Goal: Task Accomplishment & Management: Complete application form

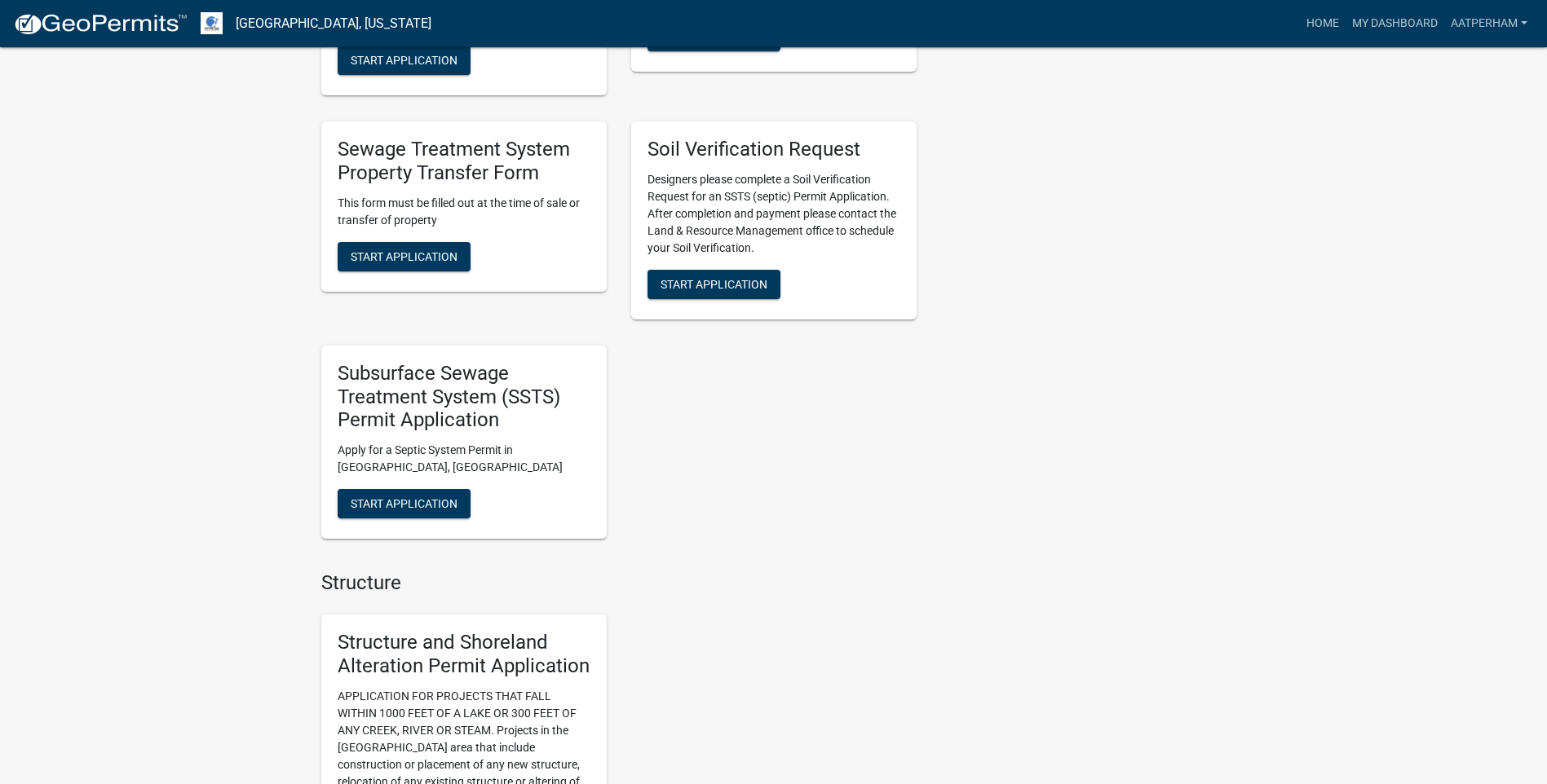
scroll to position [734, 0]
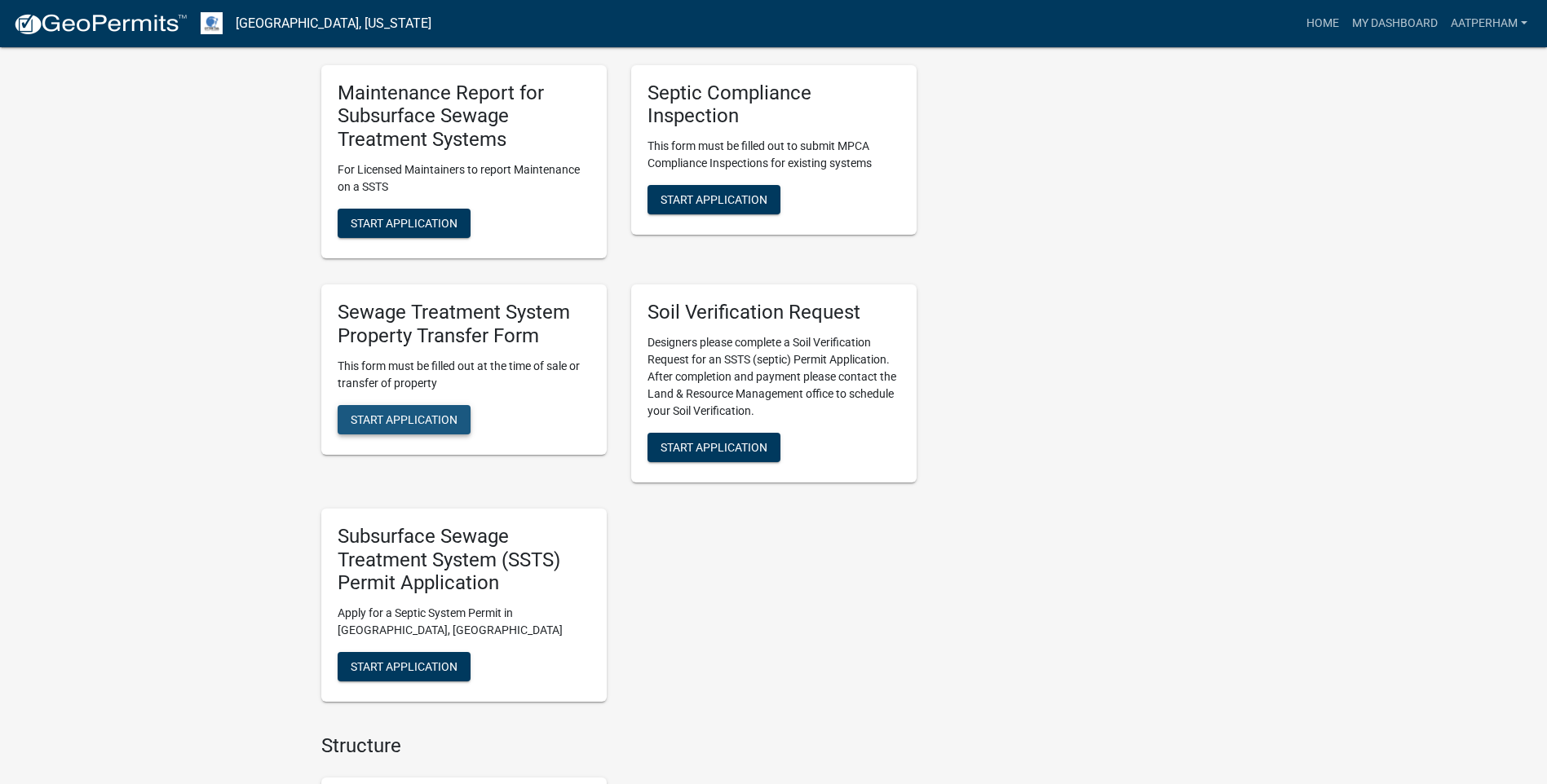
click at [427, 429] on button "Start Application" at bounding box center [404, 420] width 133 height 29
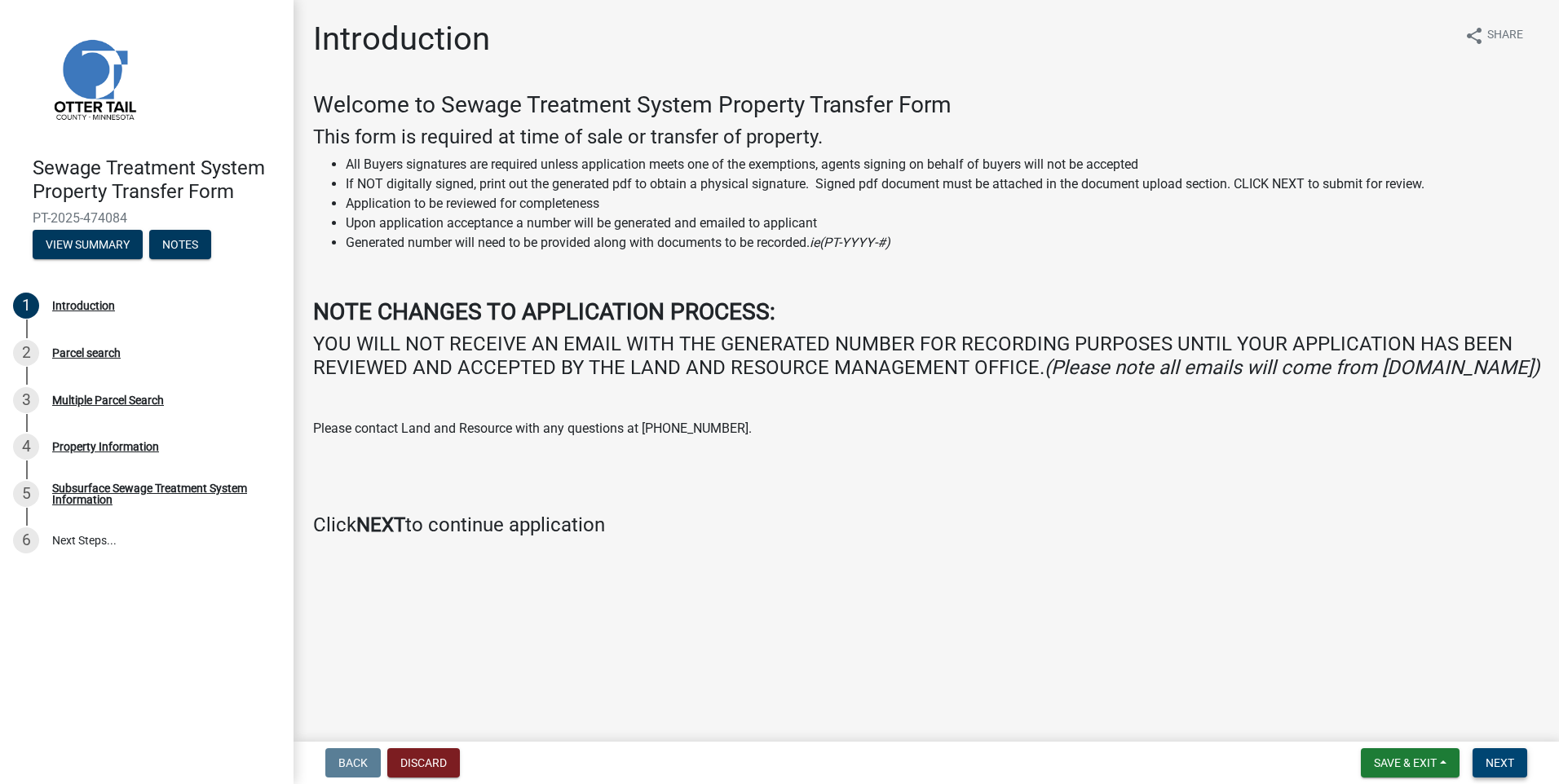
click at [1498, 763] on span "Next" at bounding box center [1499, 763] width 29 height 13
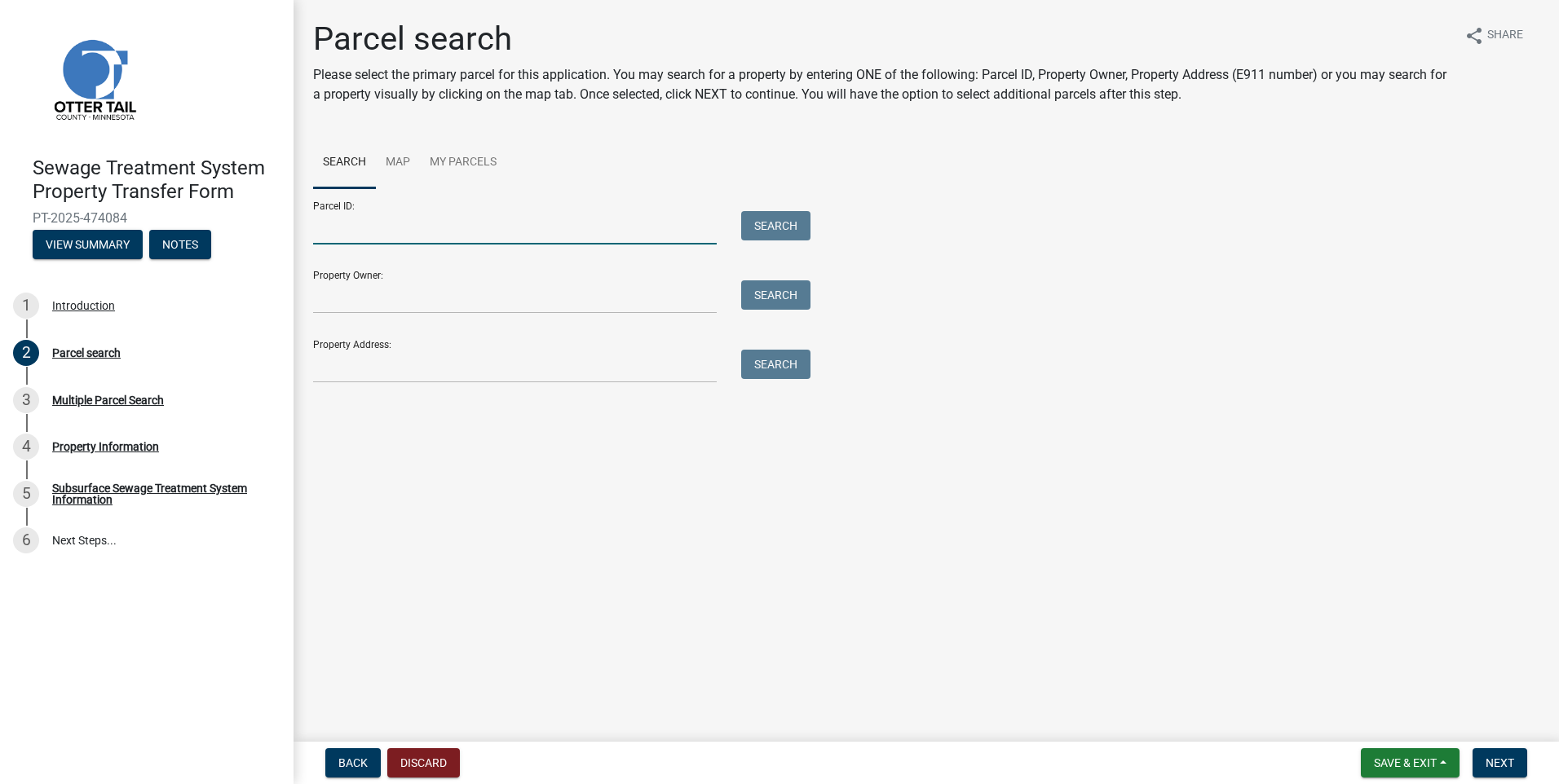
click at [348, 238] on input "Parcel ID:" at bounding box center [515, 228] width 404 height 34
type input "51000990282000"
click at [777, 214] on button "Search" at bounding box center [776, 226] width 69 height 29
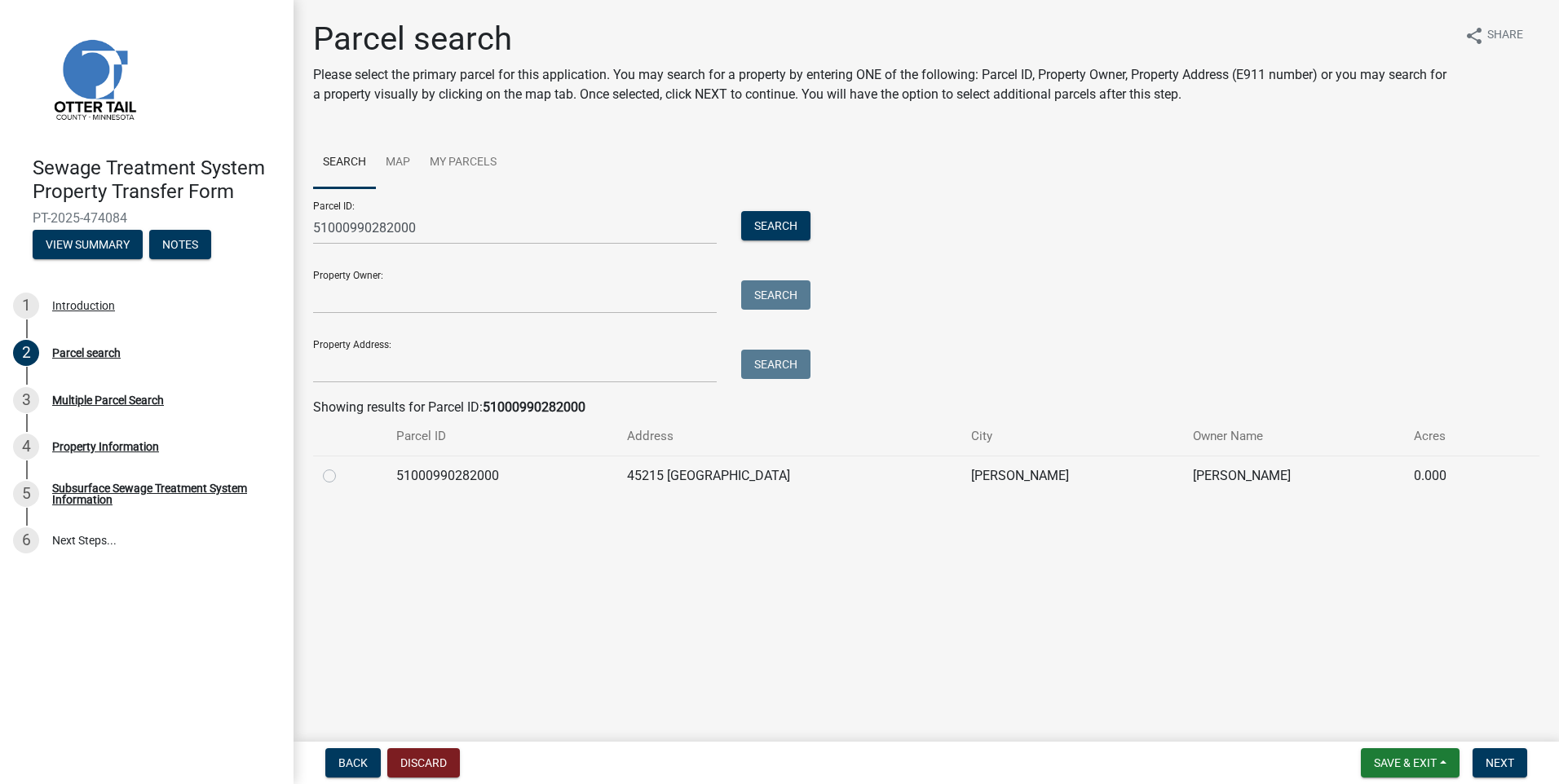
click at [342, 466] on label at bounding box center [342, 466] width 0 height 0
click at [342, 476] on input "radio" at bounding box center [347, 471] width 10 height 10
radio input "true"
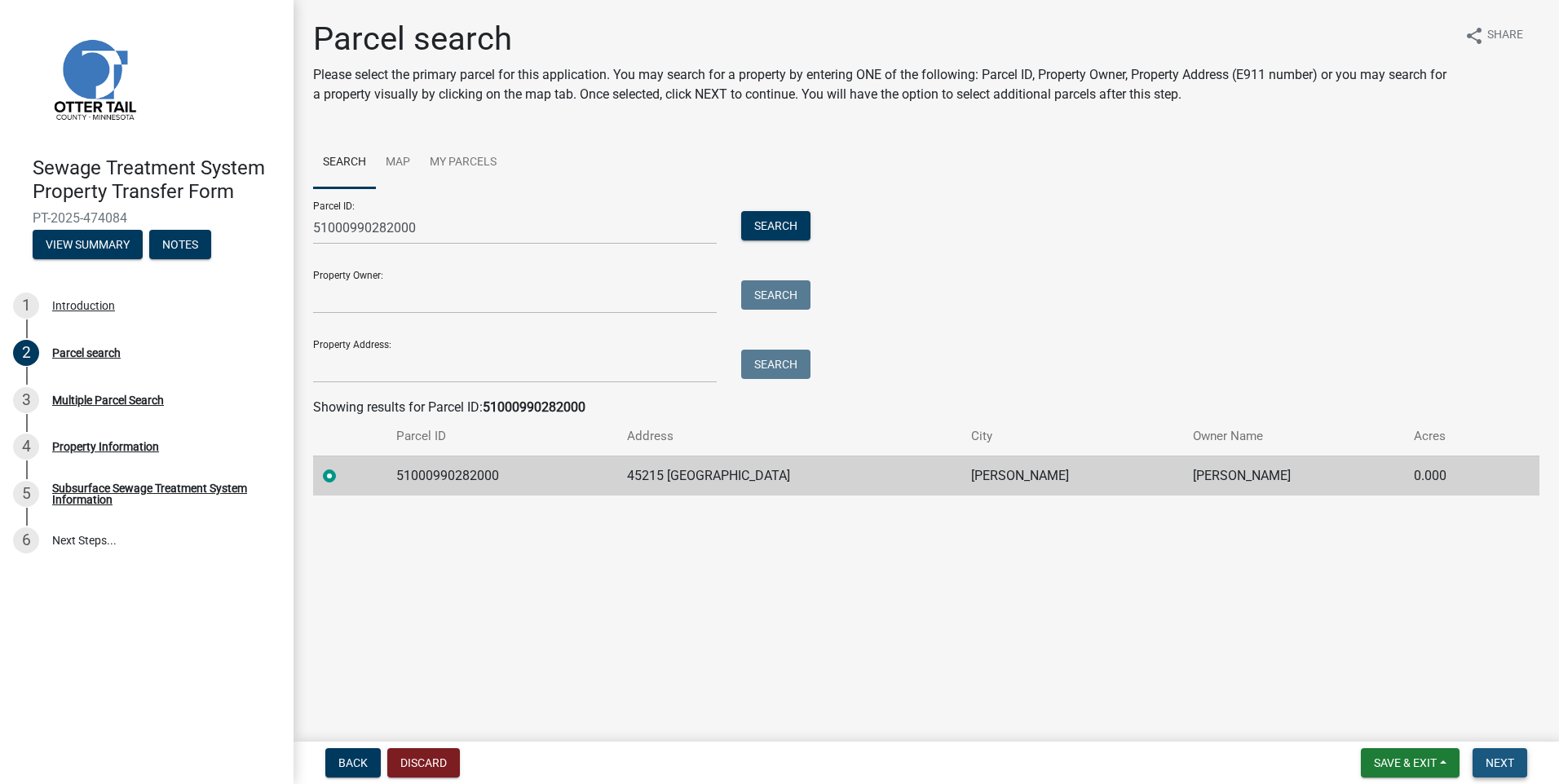
click at [1511, 757] on span "Next" at bounding box center [1499, 763] width 29 height 13
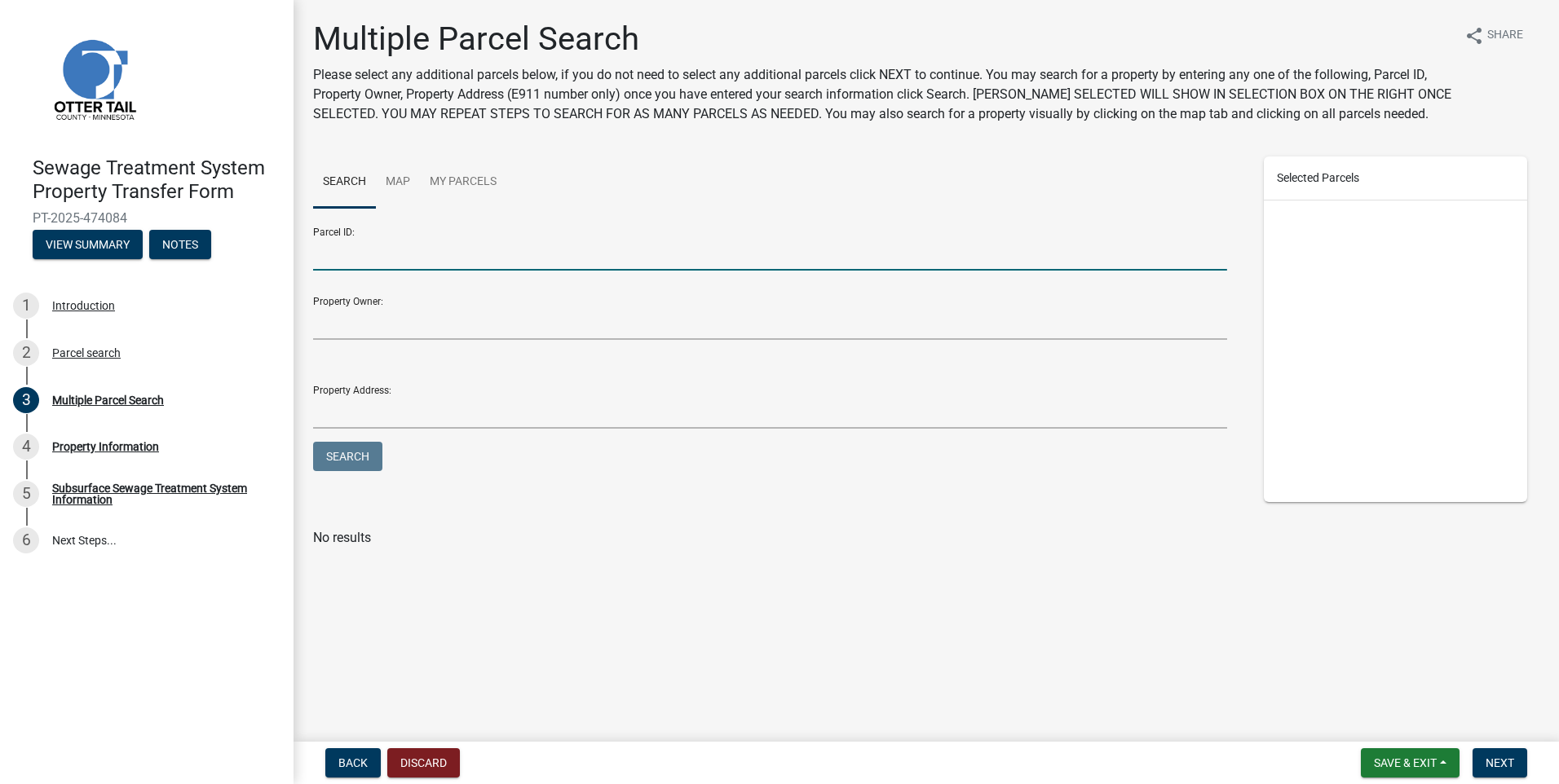
click at [350, 259] on input "Parcel ID:" at bounding box center [770, 254] width 914 height 34
type input "51000990385000"
click at [313, 442] on button "Search" at bounding box center [348, 456] width 69 height 29
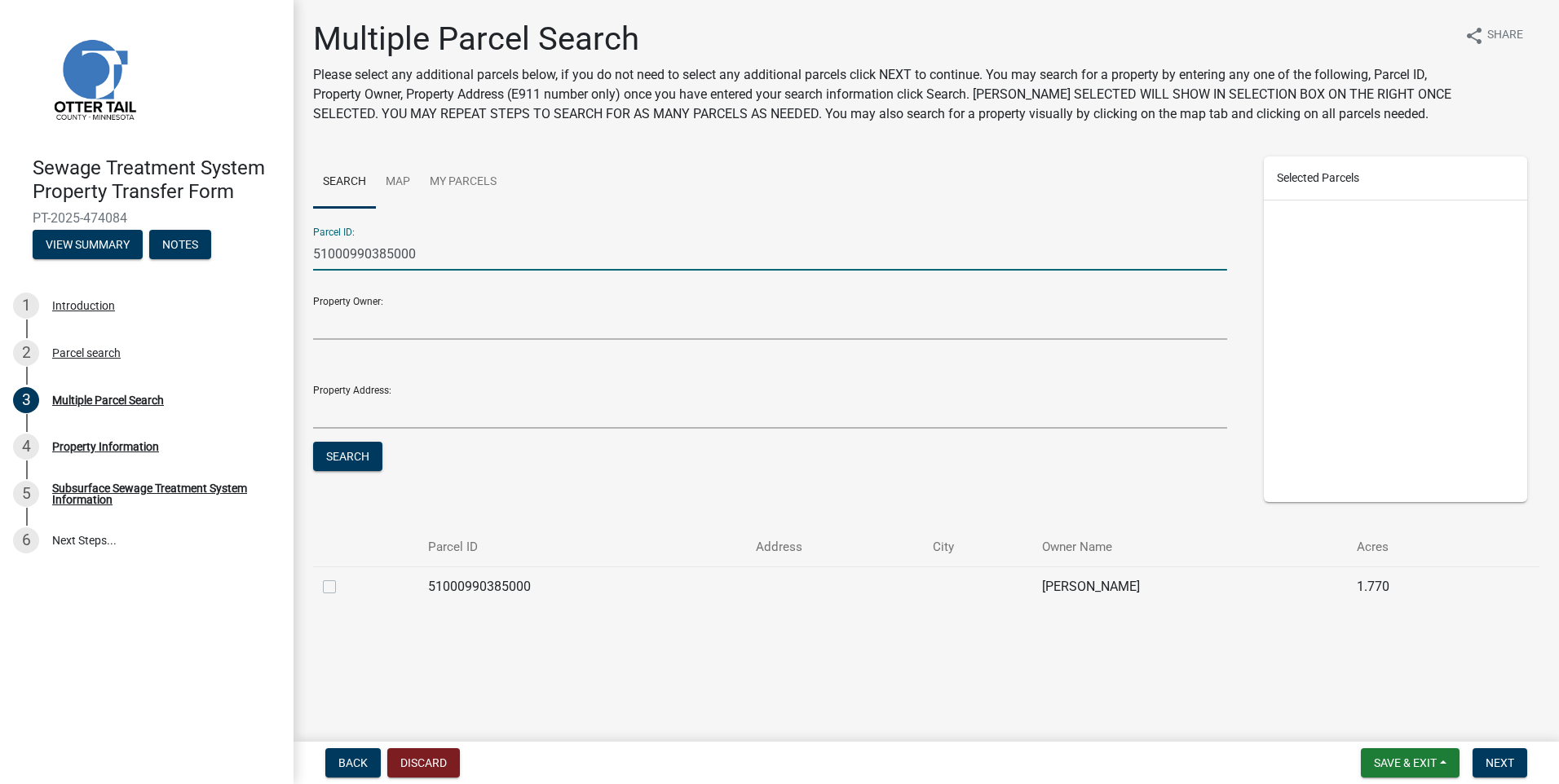
click at [342, 577] on label at bounding box center [342, 577] width 0 height 0
click at [342, 587] on input "checkbox" at bounding box center [347, 582] width 10 height 10
checkbox input "true"
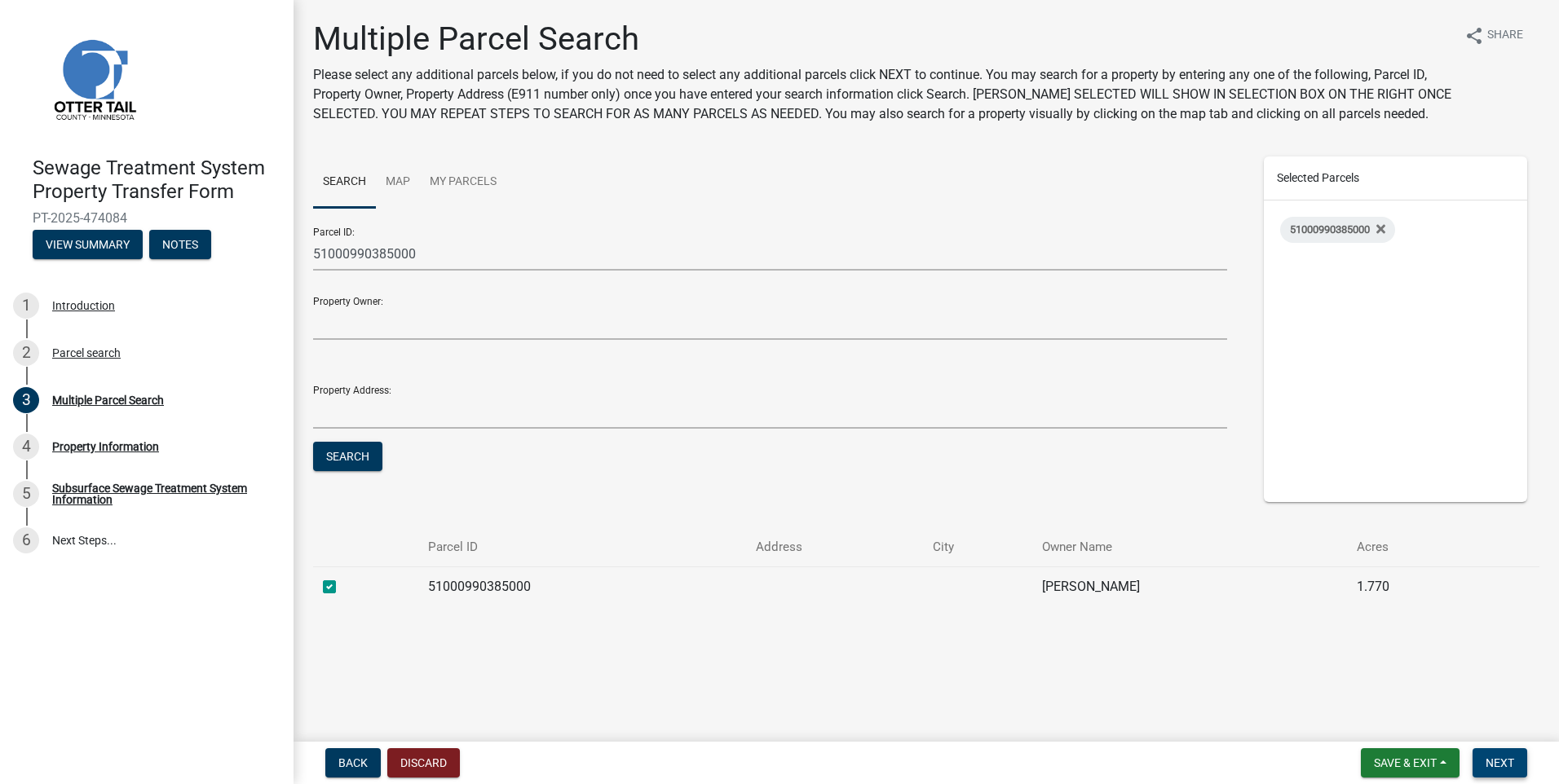
click at [1494, 760] on span "Next" at bounding box center [1499, 763] width 29 height 13
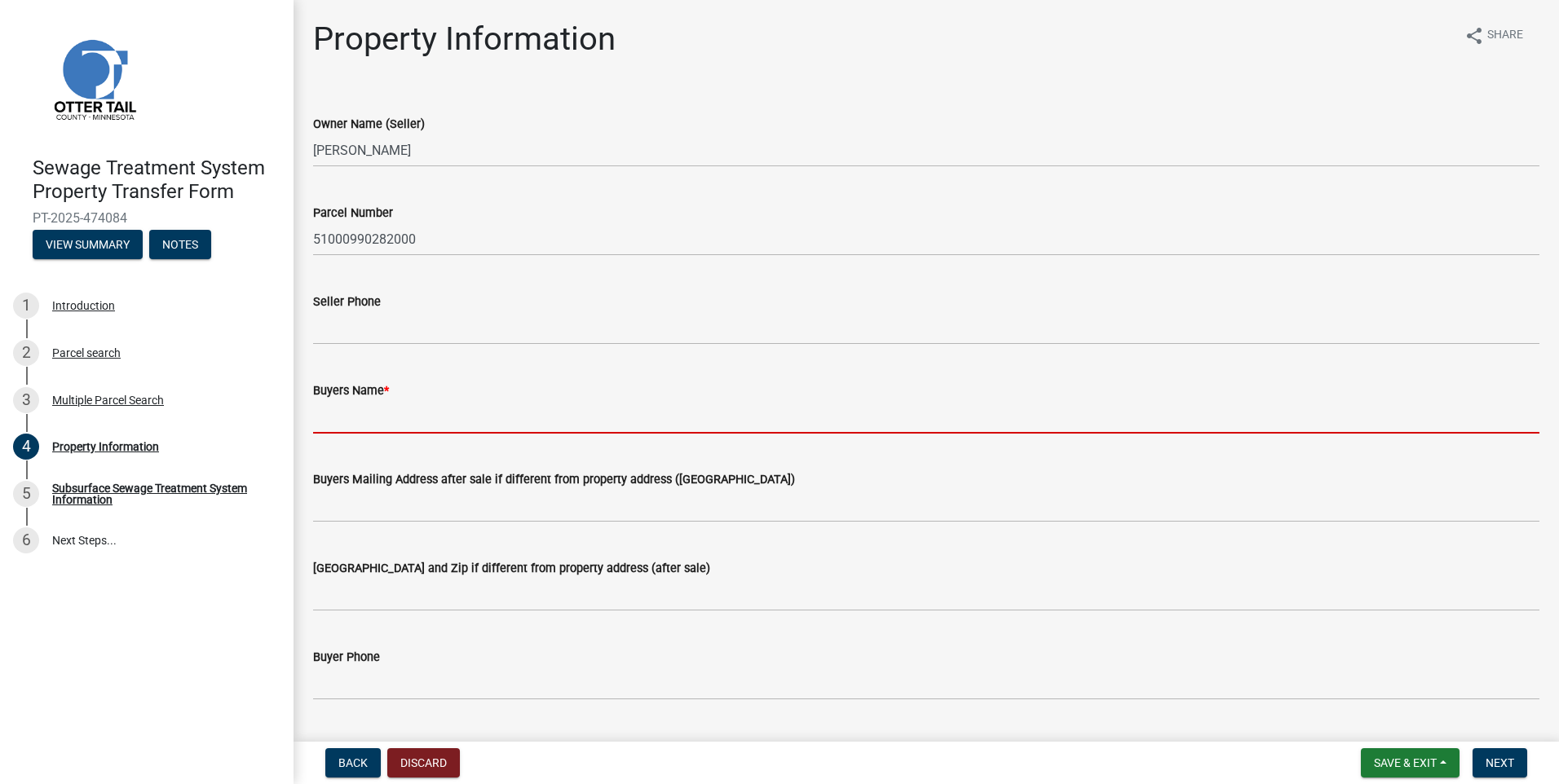
click at [362, 415] on input "Buyers Name *" at bounding box center [926, 417] width 1226 height 34
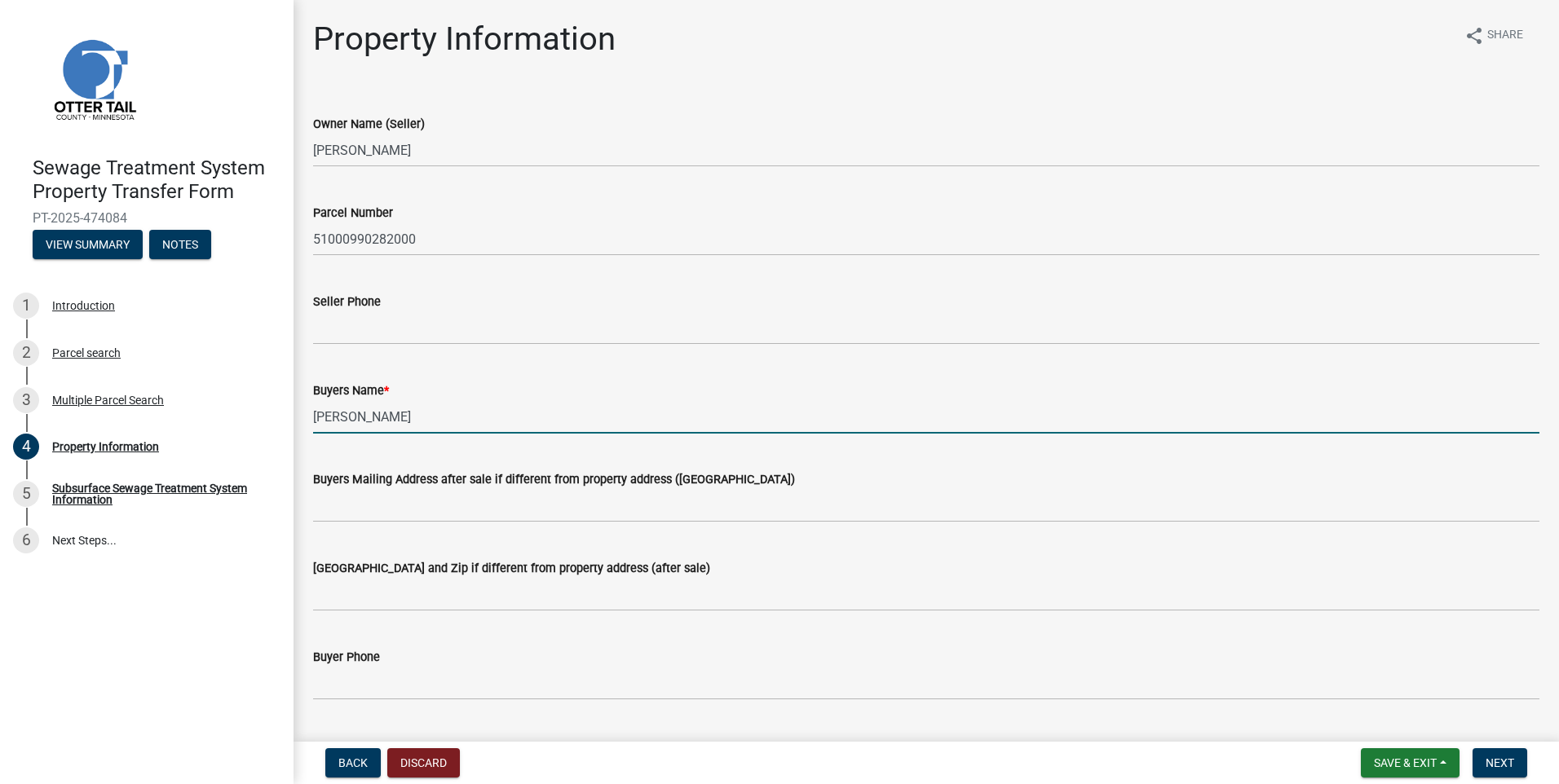
type input "Aaron Karvonen"
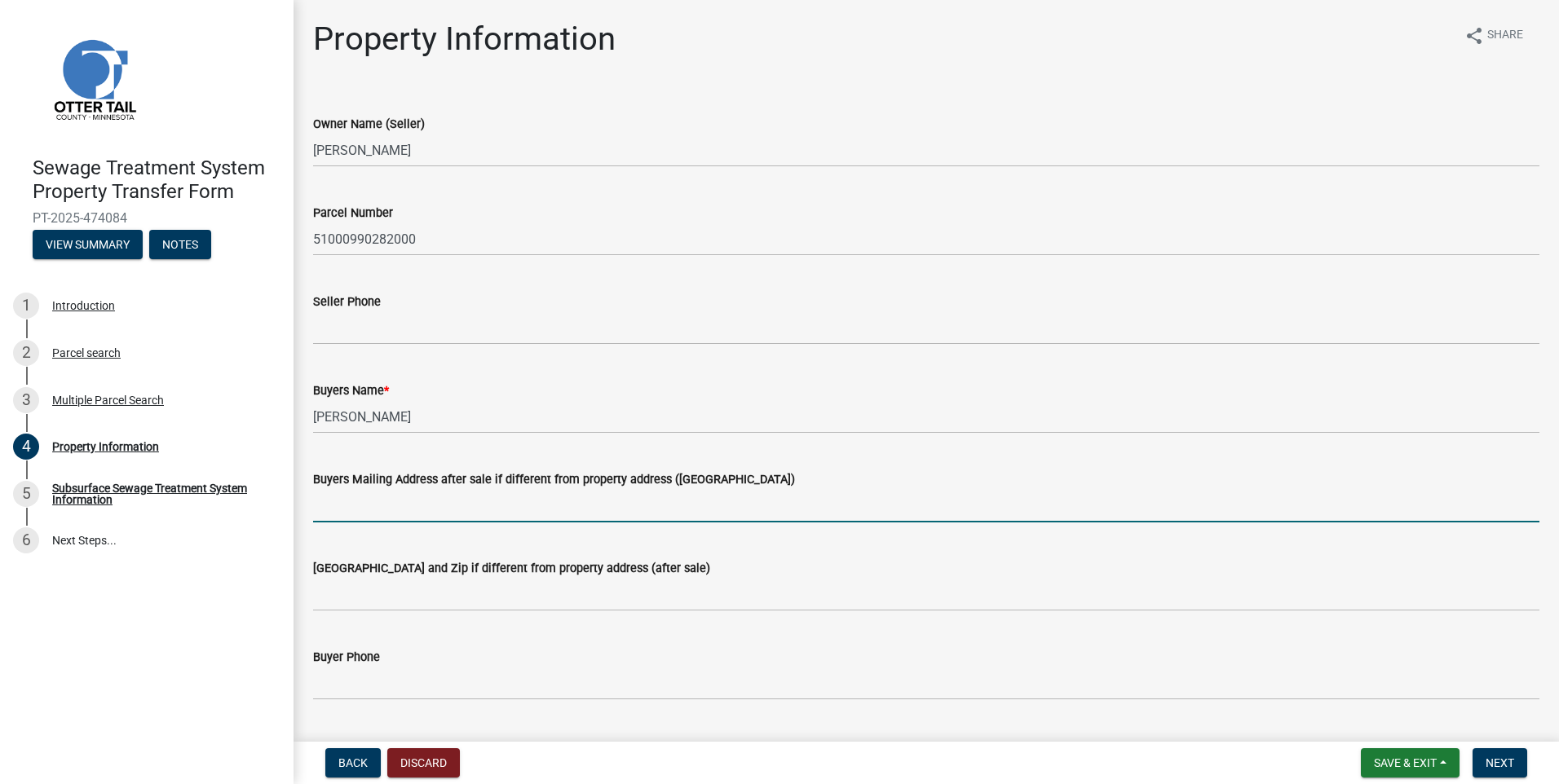
click at [338, 501] on input "Buyers Mailing Address after sale if different from property address ([GEOGRAPH…" at bounding box center [926, 506] width 1226 height 34
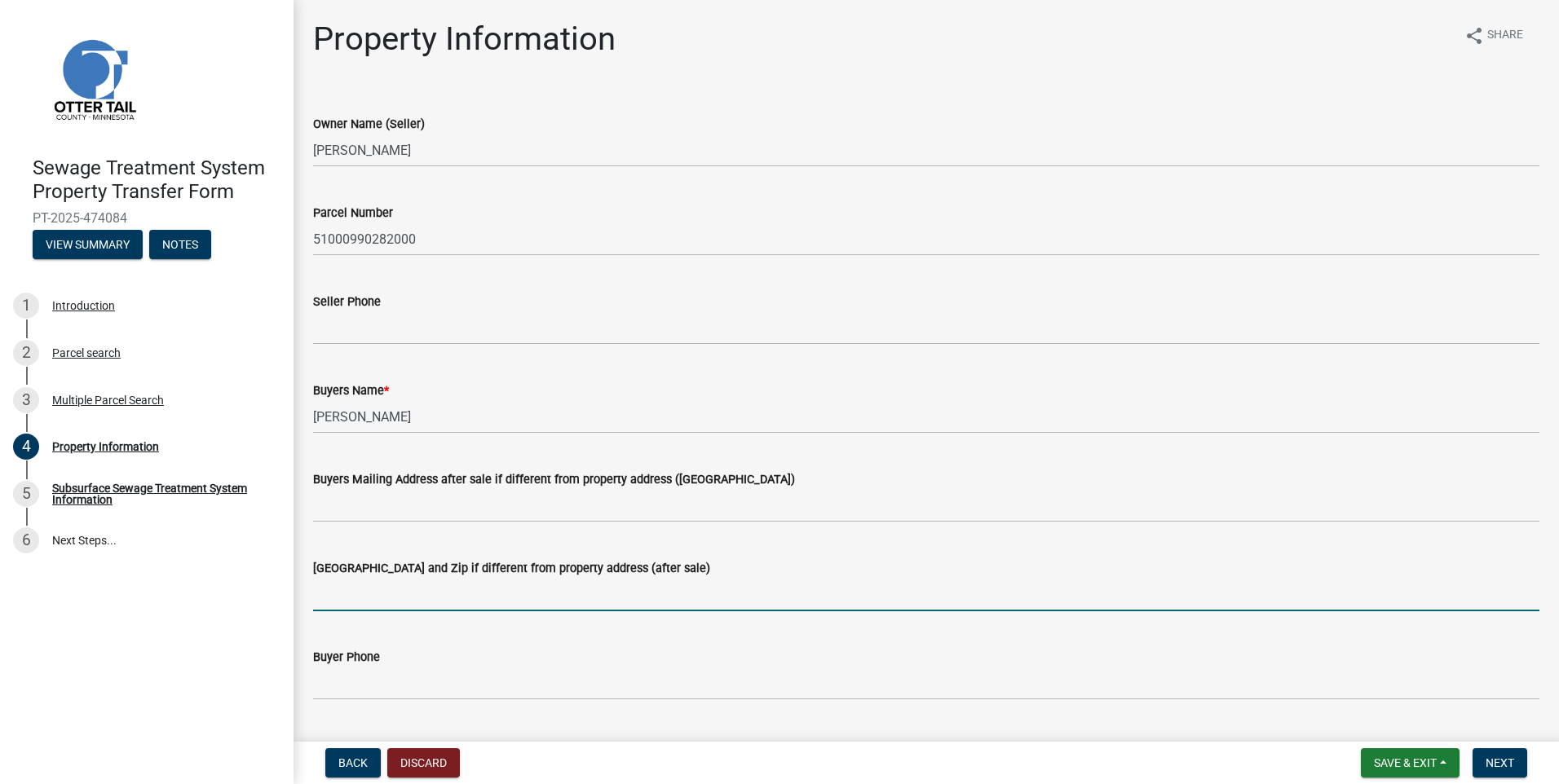
click at [316, 591] on input "[GEOGRAPHIC_DATA] and Zip if different from property address (after sale)" at bounding box center [926, 595] width 1226 height 34
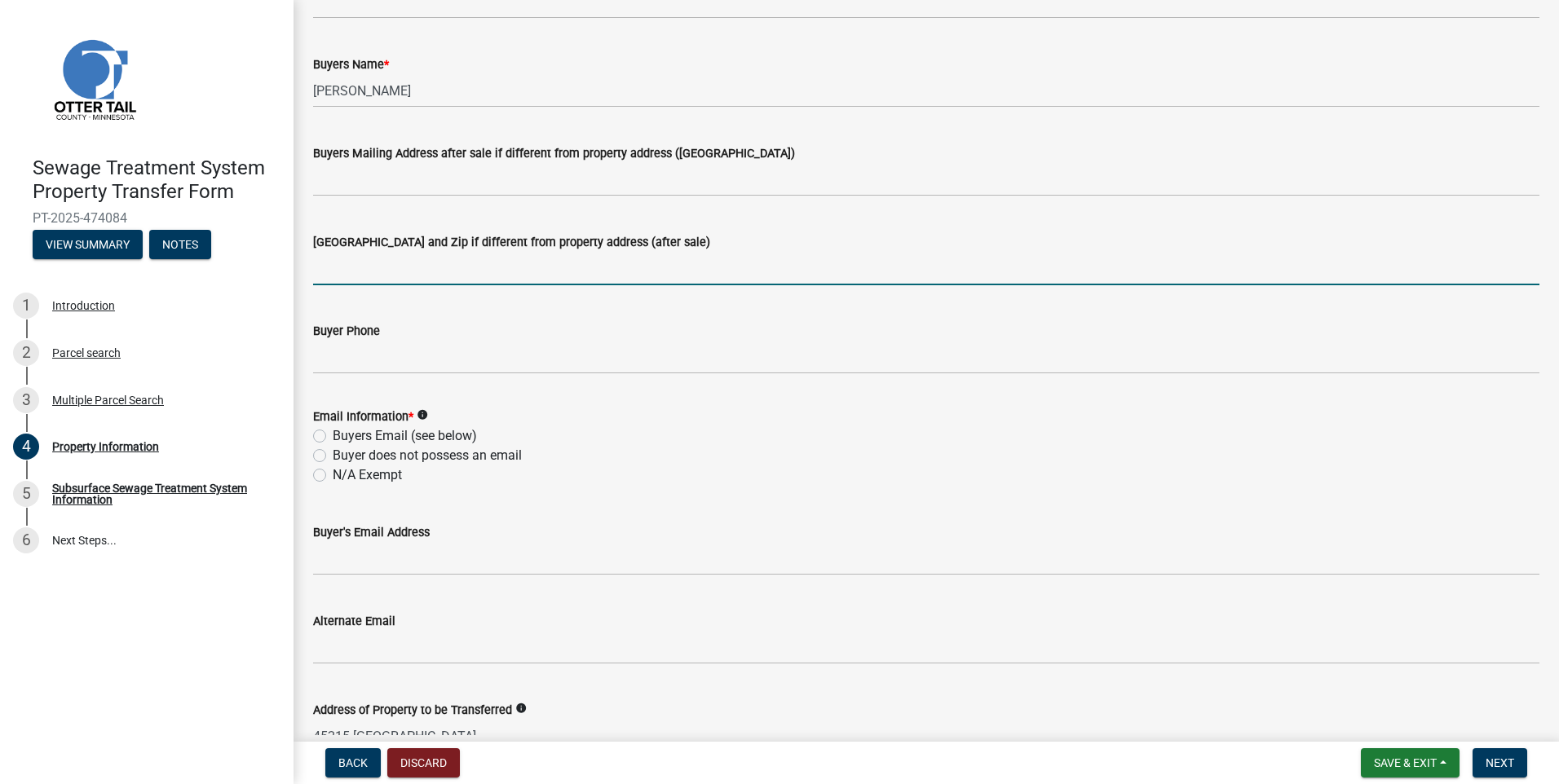
scroll to position [489, 0]
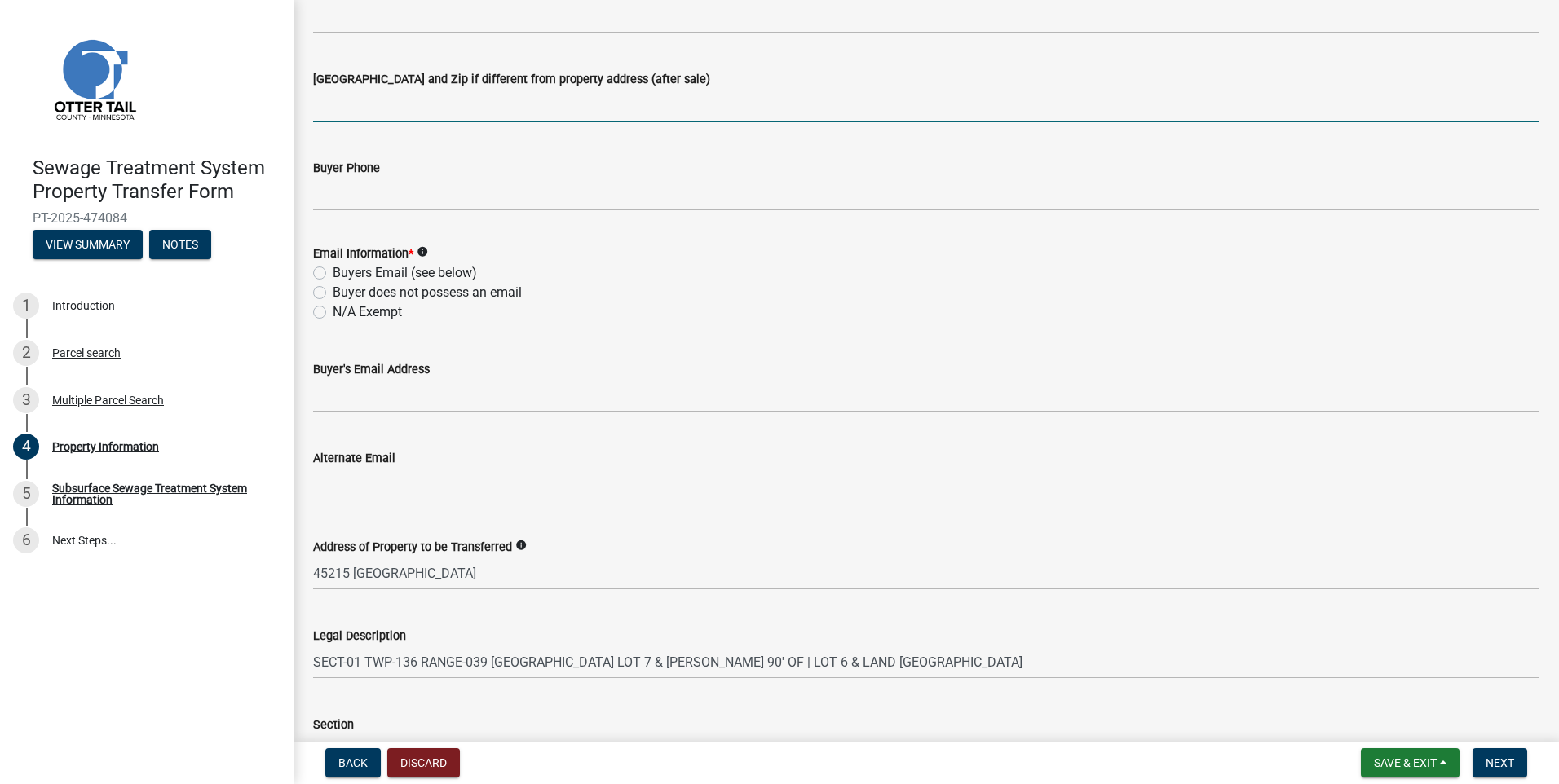
click at [333, 309] on label "N/A Exempt" at bounding box center [367, 311] width 69 height 20
click at [333, 309] on input "N/A Exempt" at bounding box center [338, 307] width 10 height 10
radio input "true"
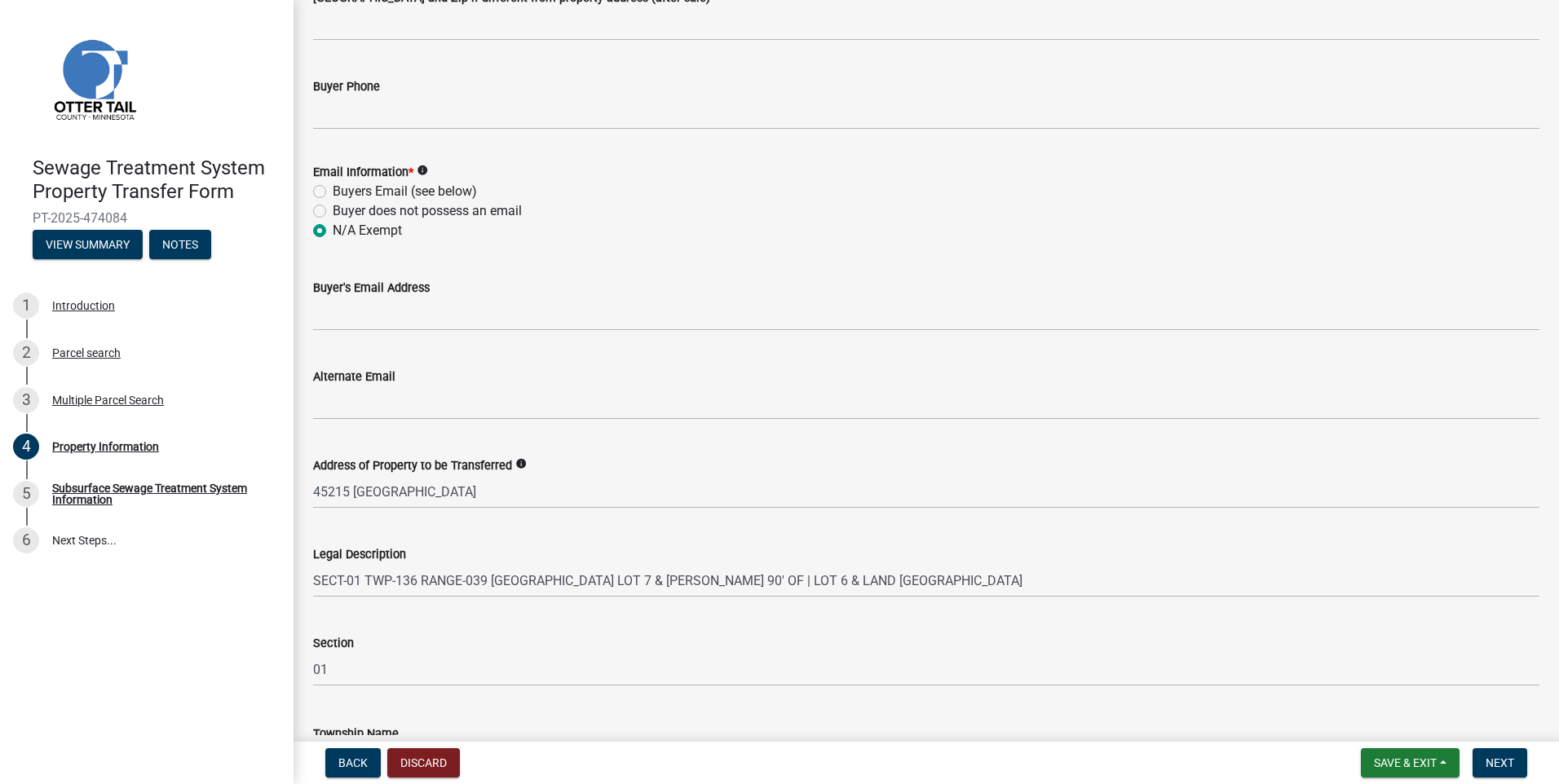
scroll to position [653, 0]
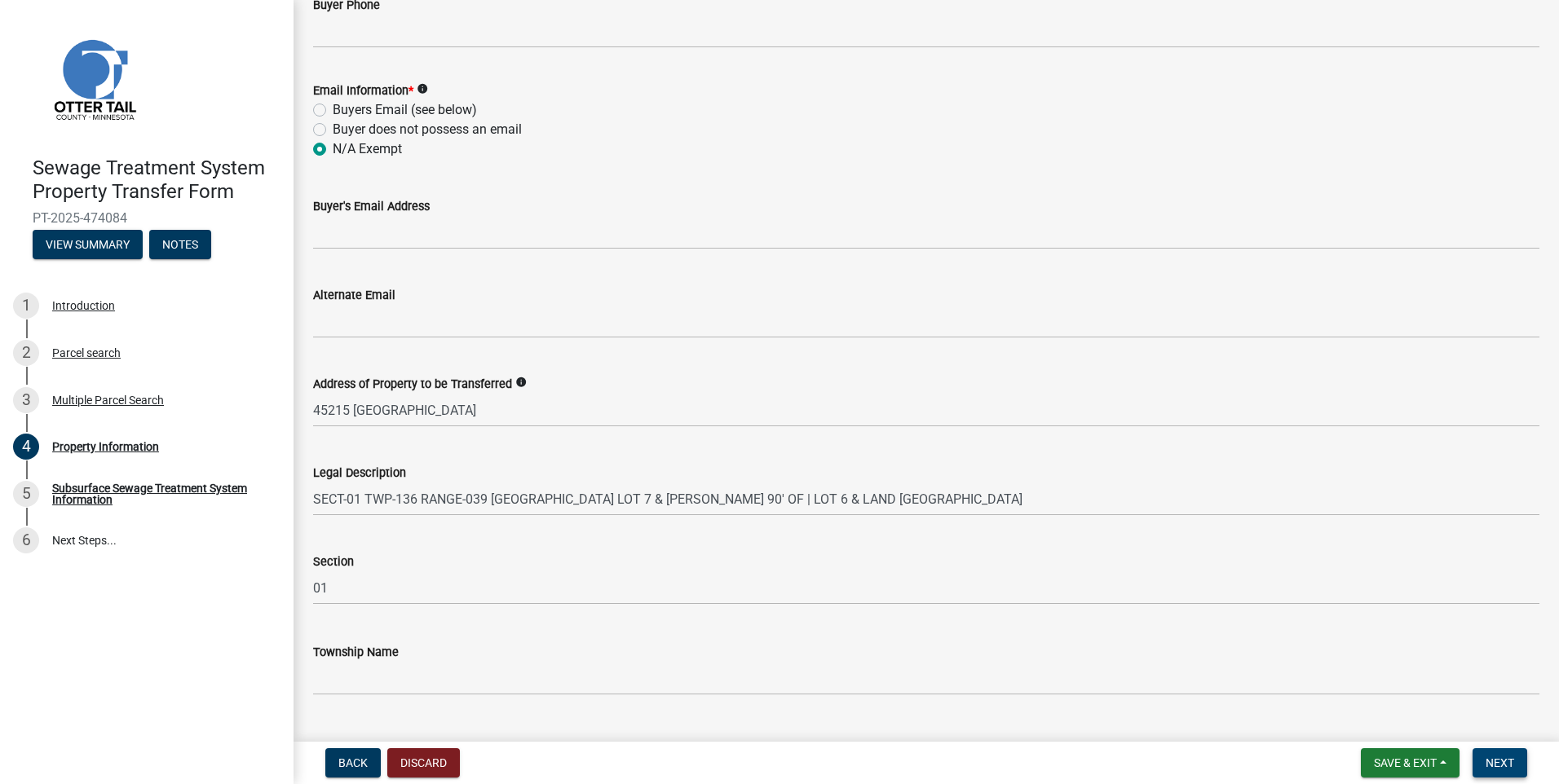
click at [1508, 751] on button "Next" at bounding box center [1499, 763] width 55 height 29
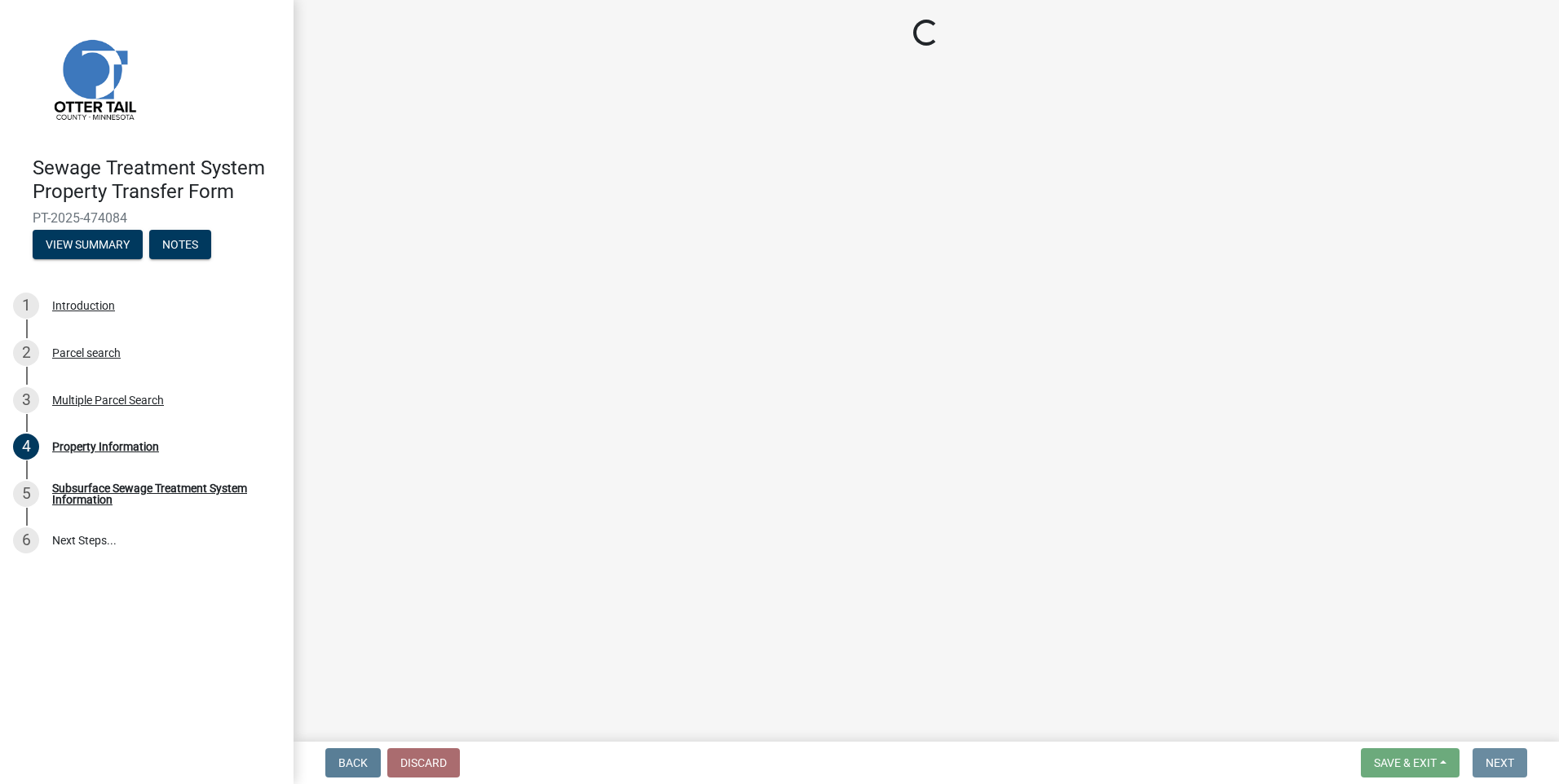
scroll to position [0, 0]
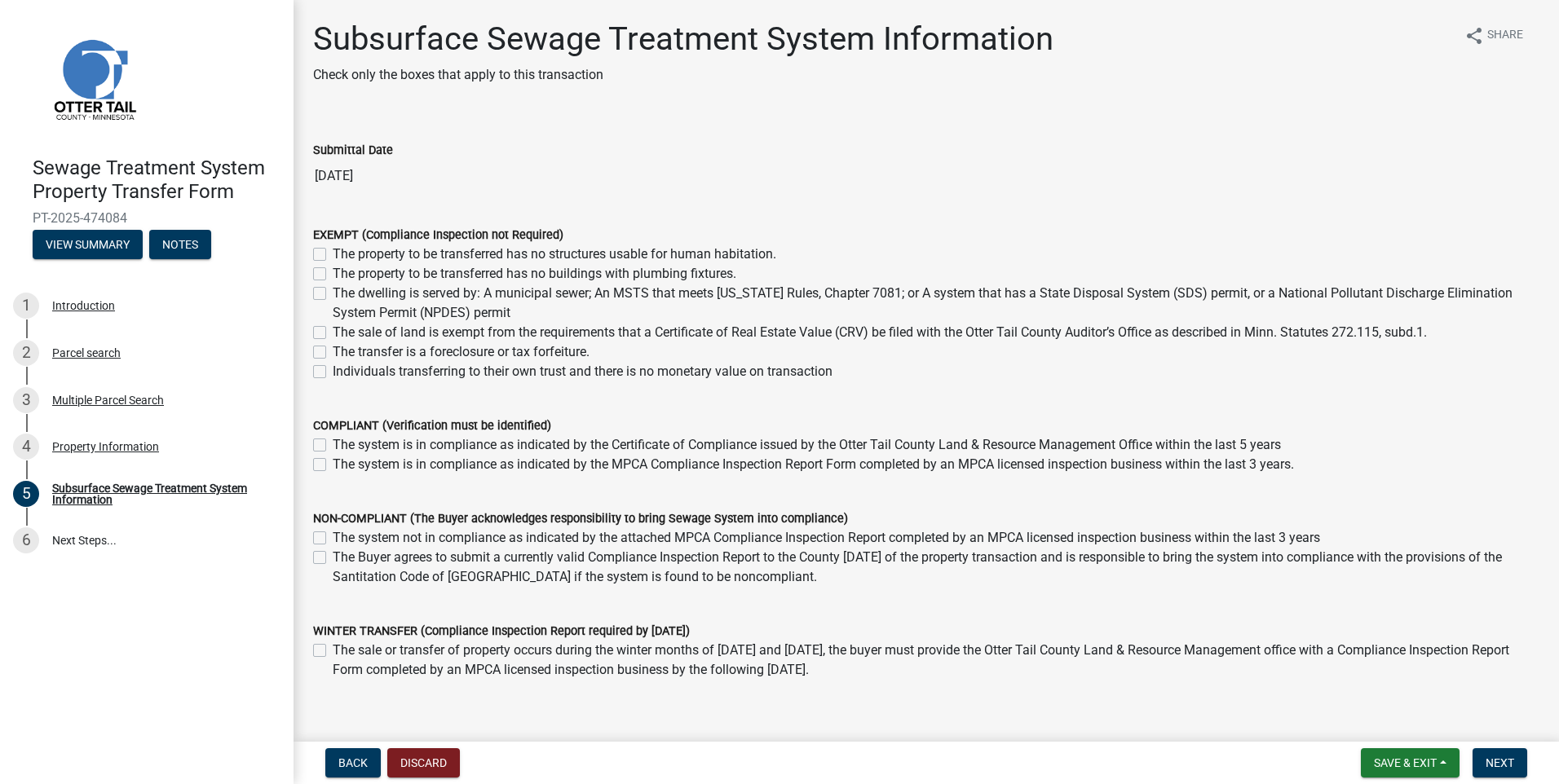
click at [333, 330] on label "The sale of land is exempt from the requirements that a Certificate of Real Est…" at bounding box center [880, 332] width 1095 height 20
click at [333, 330] on input "The sale of land is exempt from the requirements that a Certificate of Real Est…" at bounding box center [338, 327] width 10 height 10
checkbox input "true"
checkbox input "false"
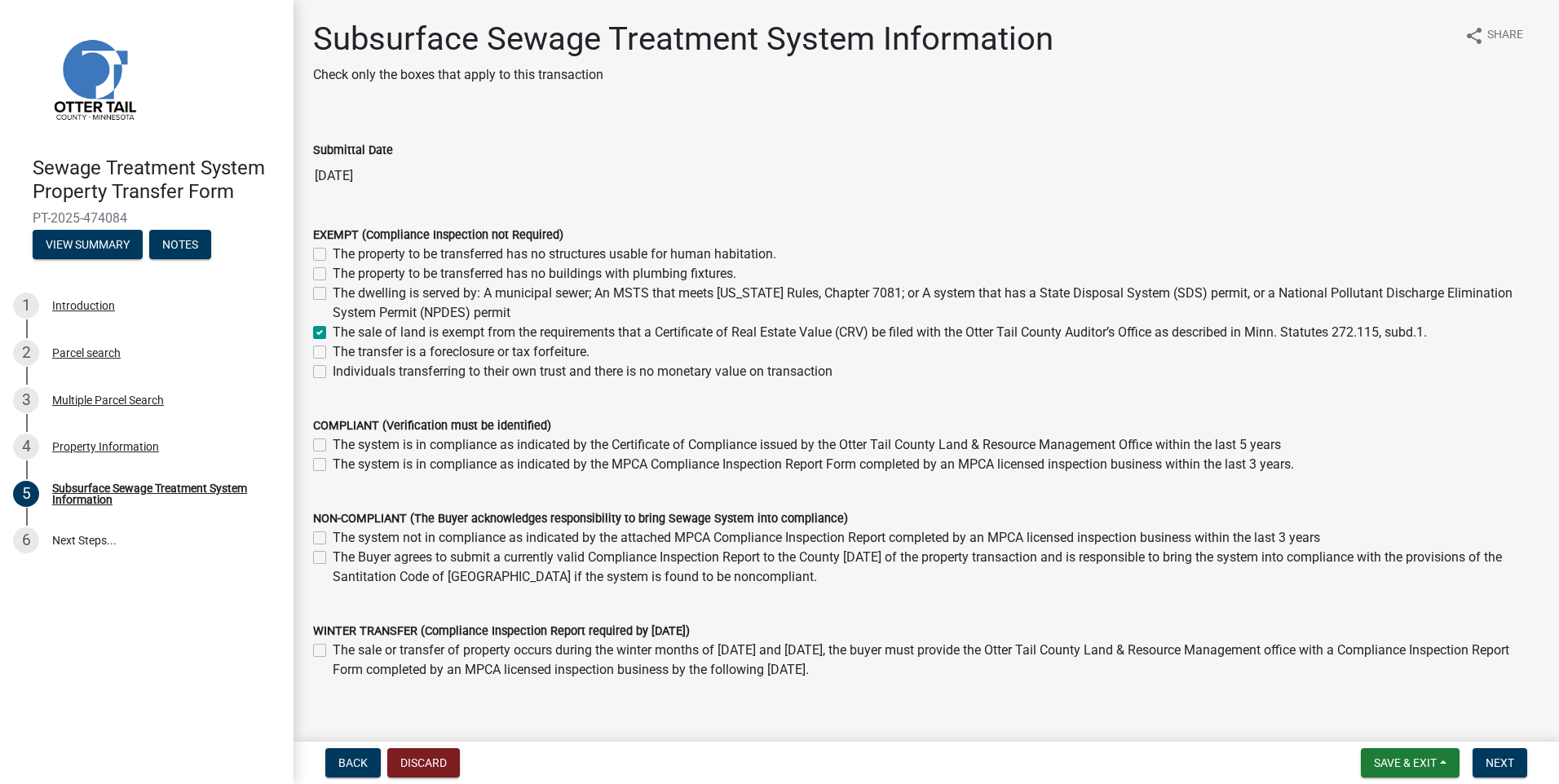
checkbox input "false"
checkbox input "true"
checkbox input "false"
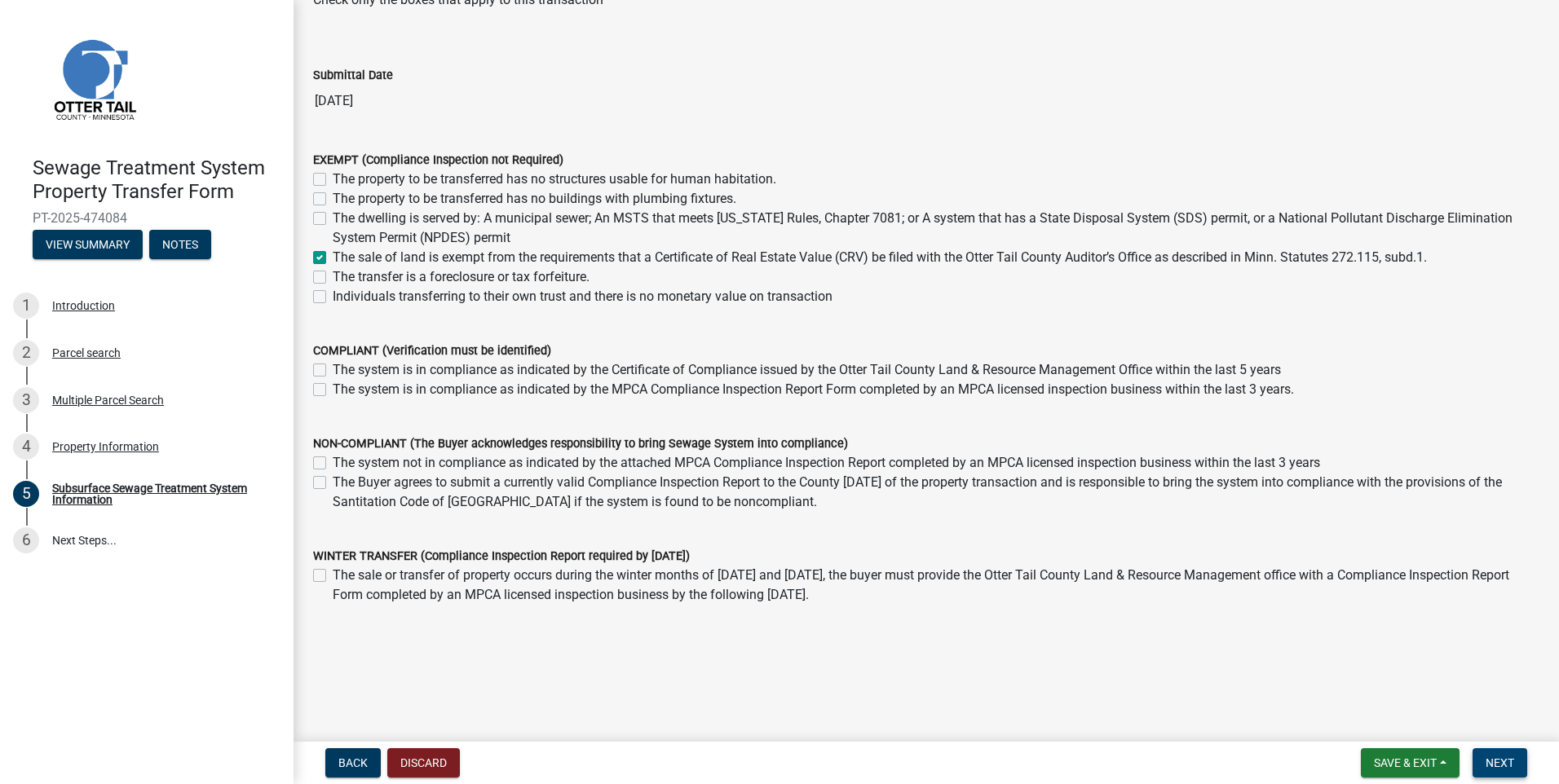
click at [1505, 763] on span "Next" at bounding box center [1499, 763] width 29 height 13
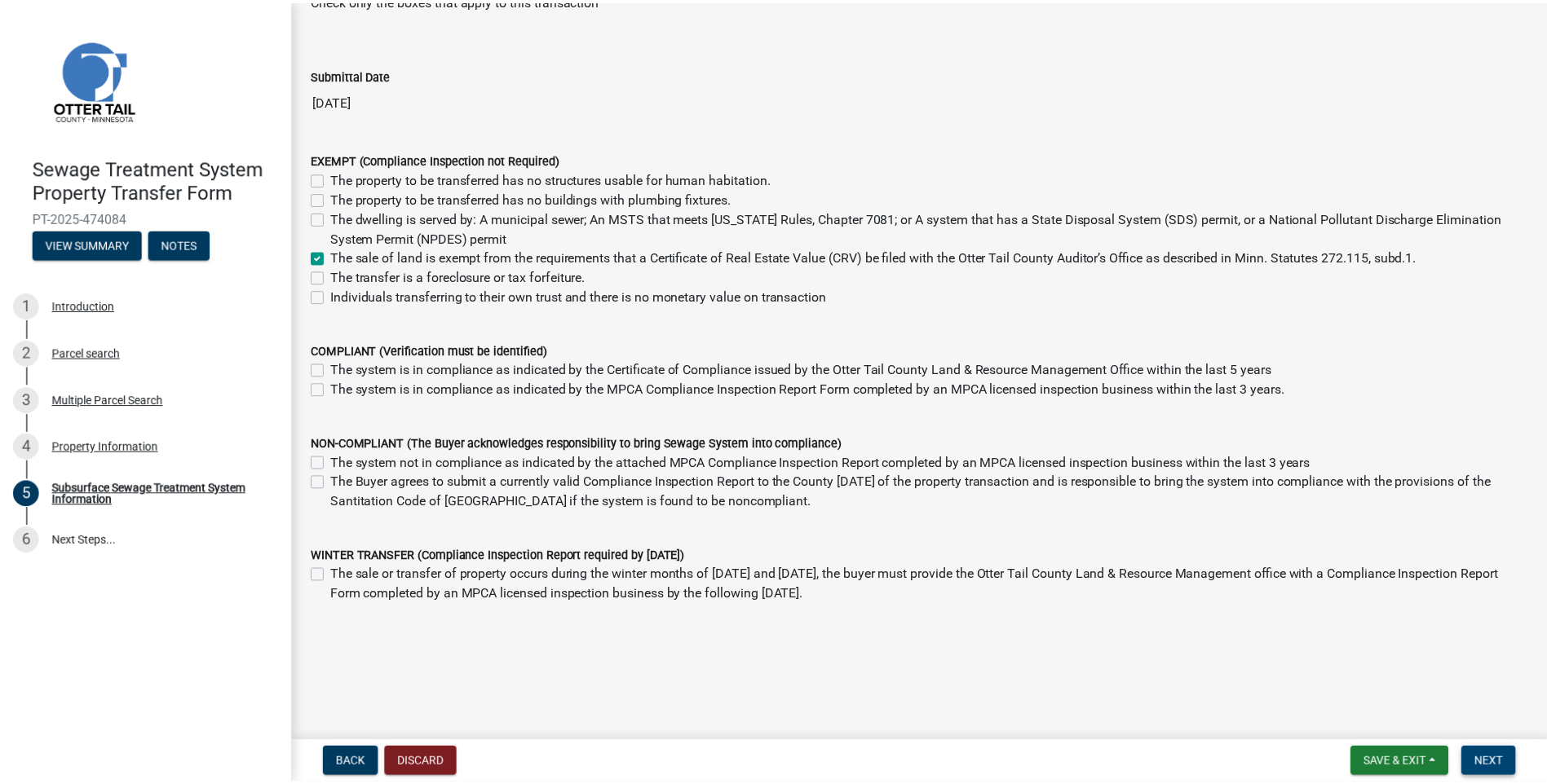
scroll to position [0, 0]
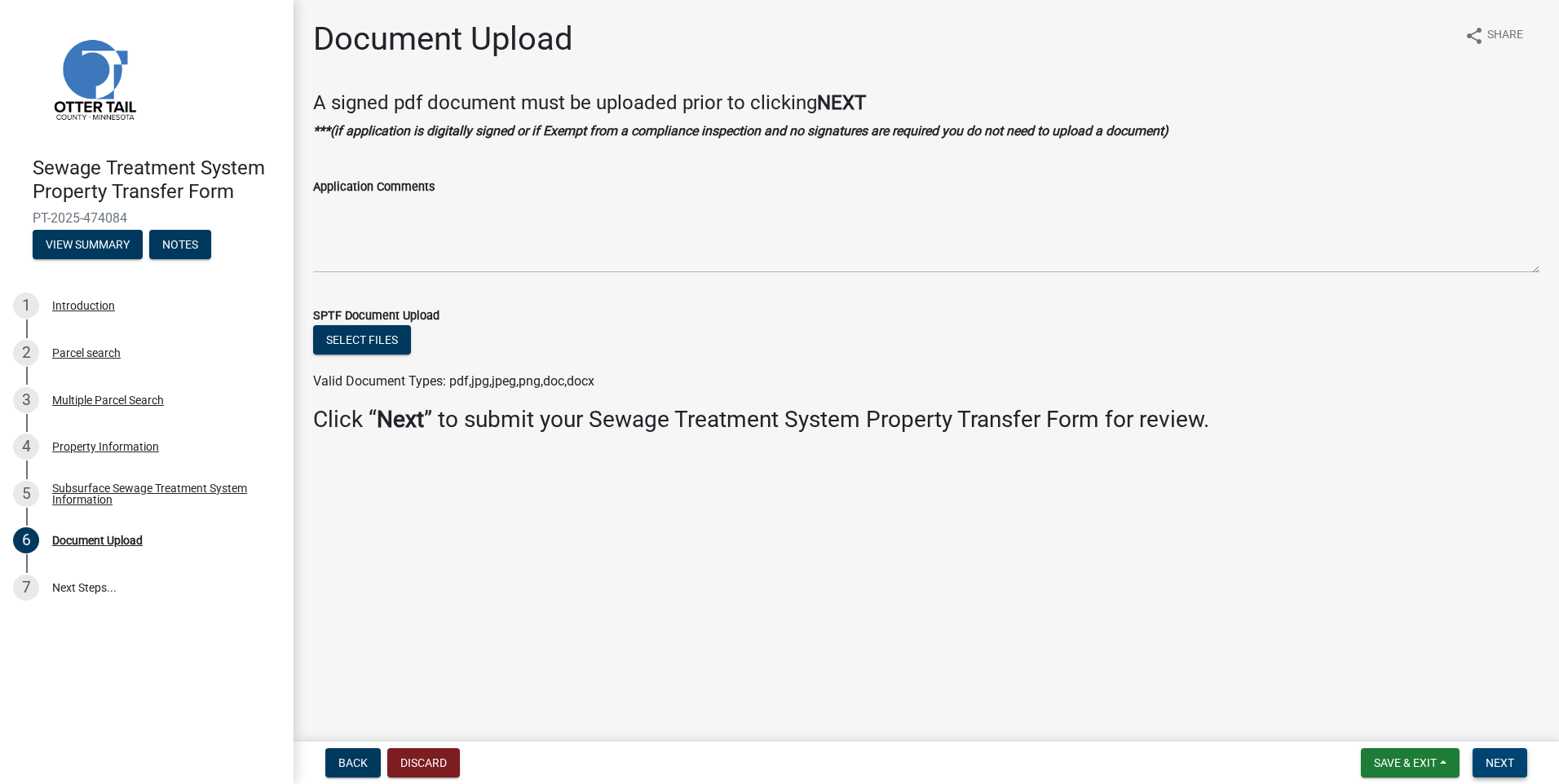
click at [1509, 767] on span "Next" at bounding box center [1499, 763] width 29 height 13
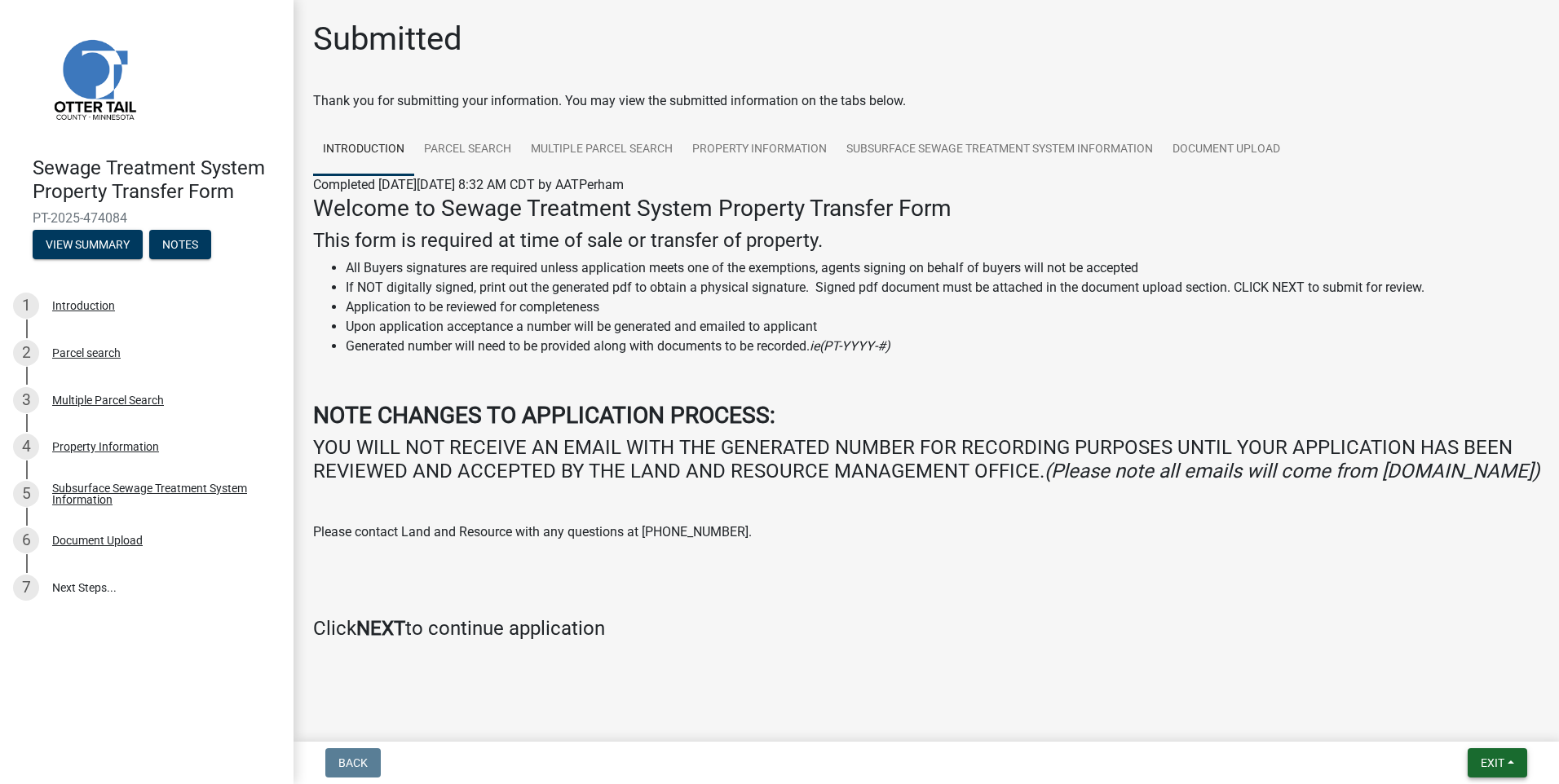
click at [1495, 768] on span "Exit" at bounding box center [1492, 763] width 23 height 13
click at [1437, 729] on button "Save & Exit" at bounding box center [1462, 721] width 131 height 39
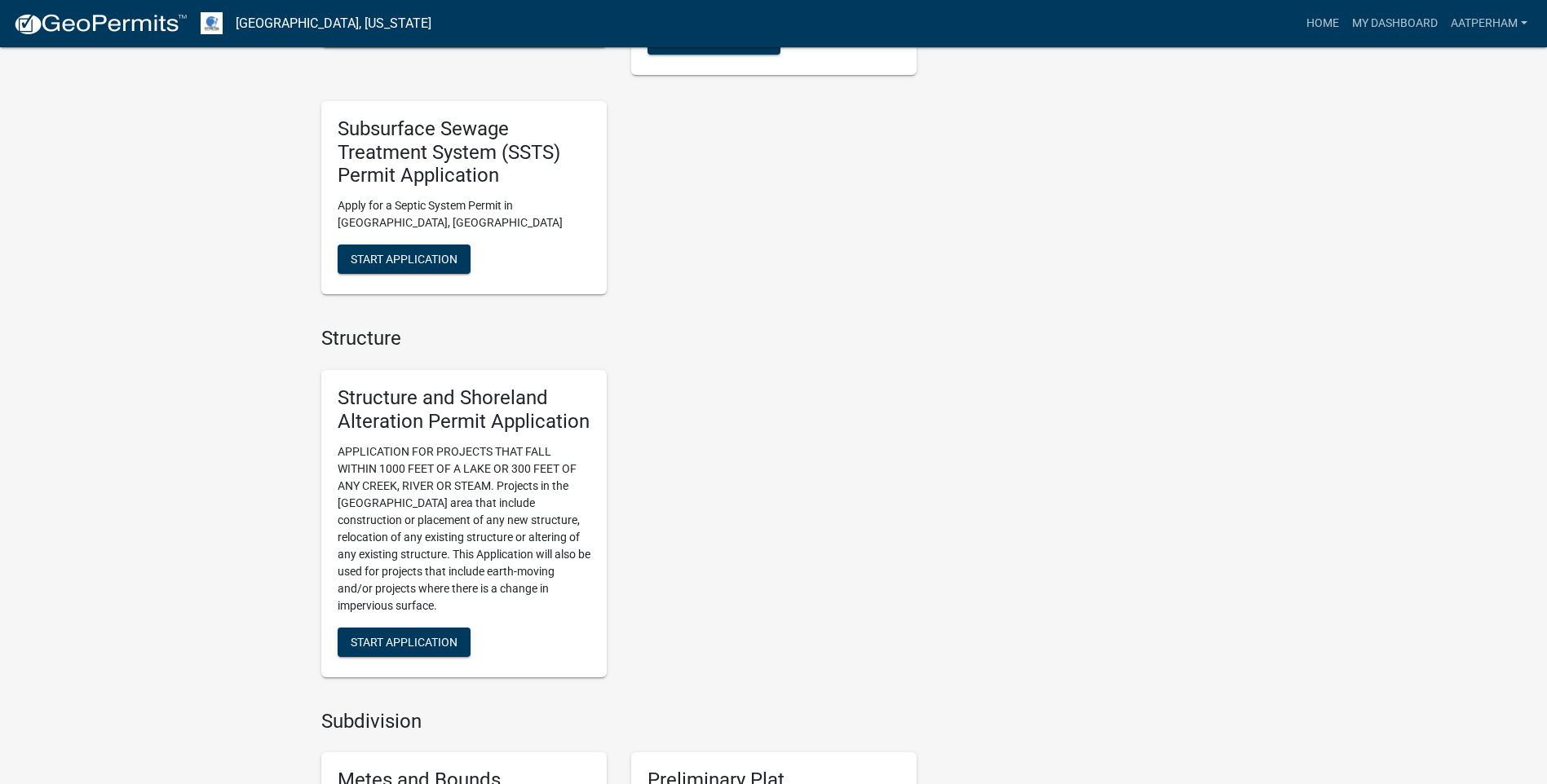
scroll to position [734, 0]
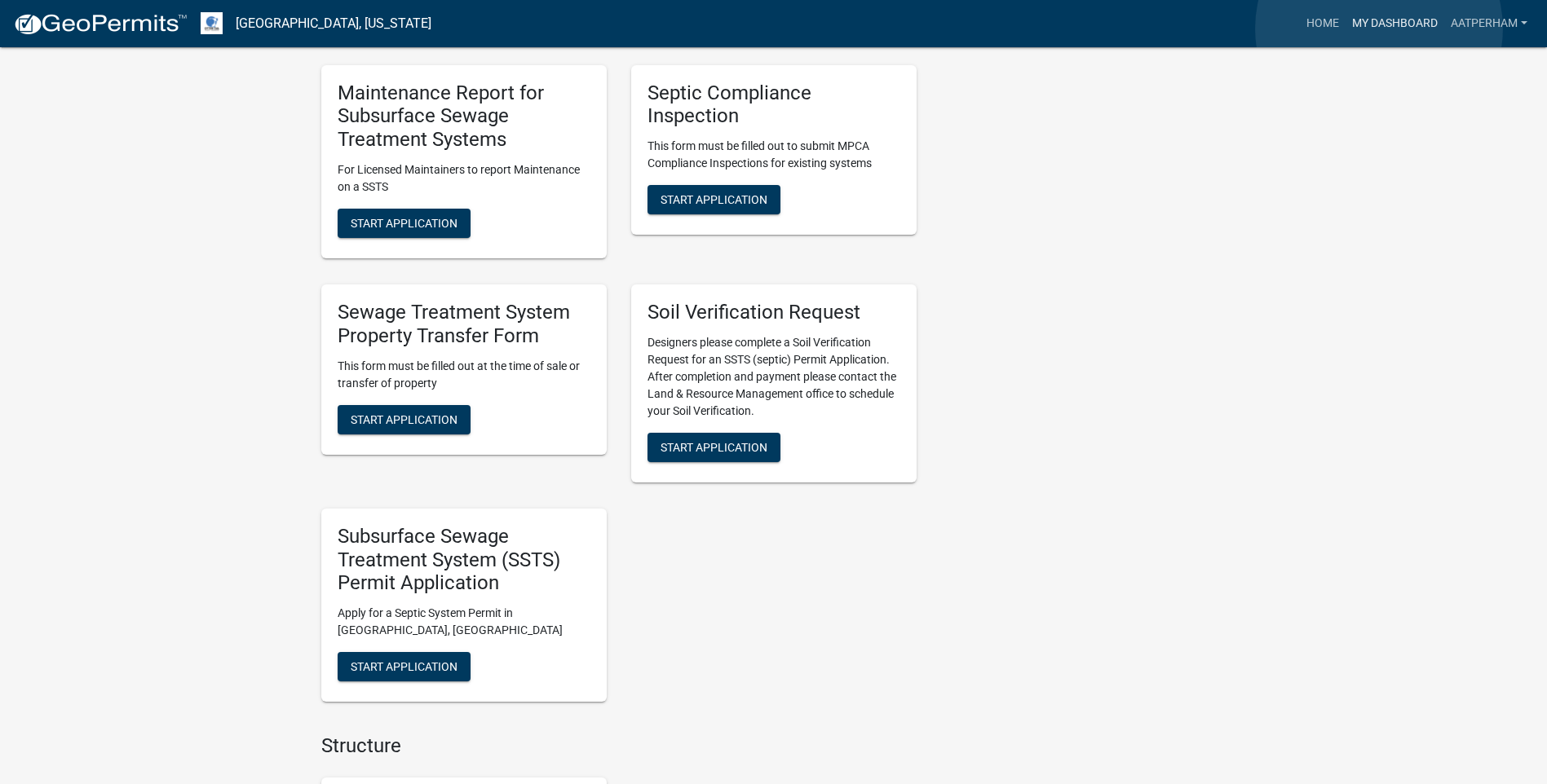
click at [1379, 28] on link "My Dashboard" at bounding box center [1395, 23] width 99 height 31
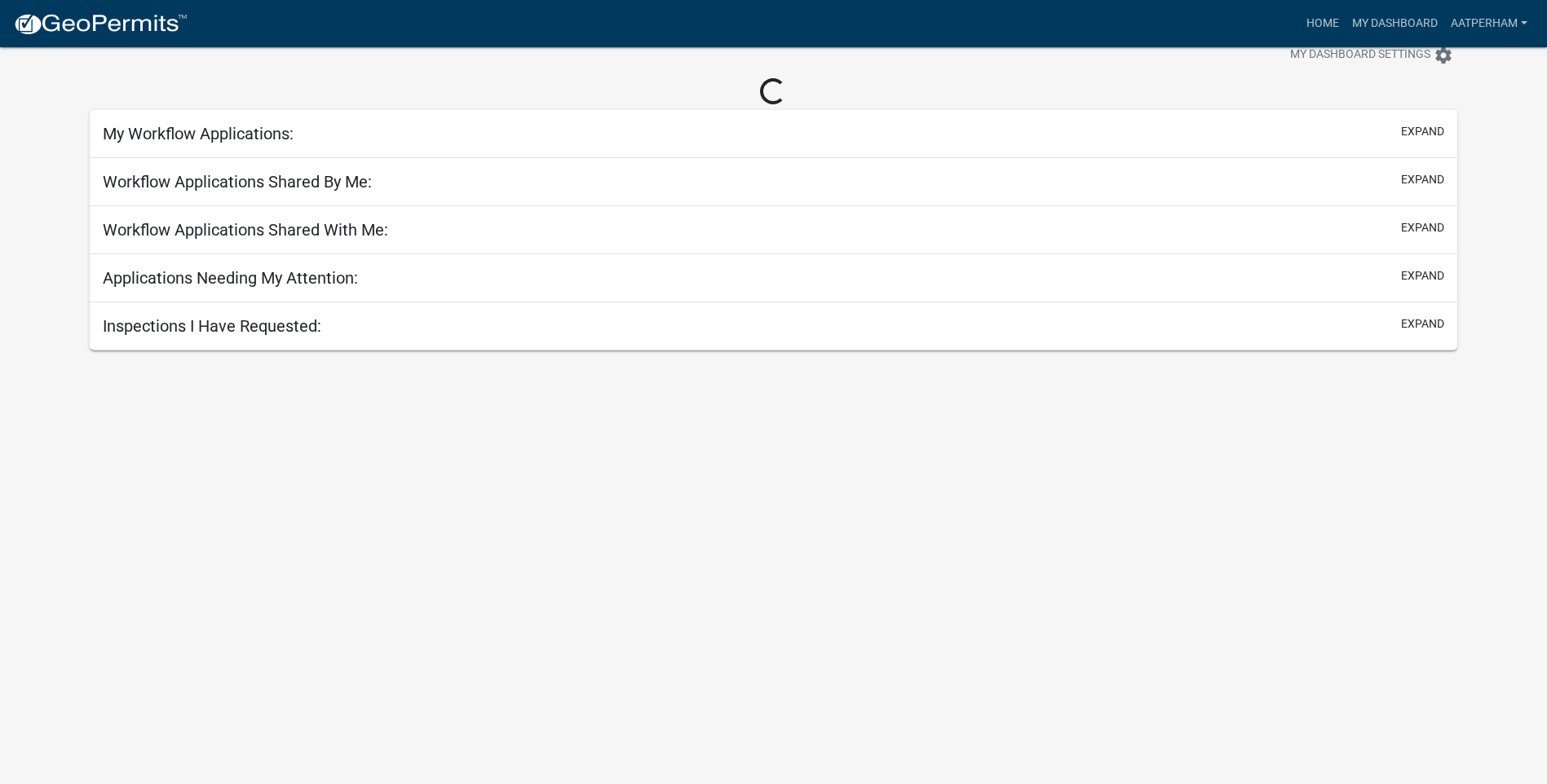
scroll to position [48, 0]
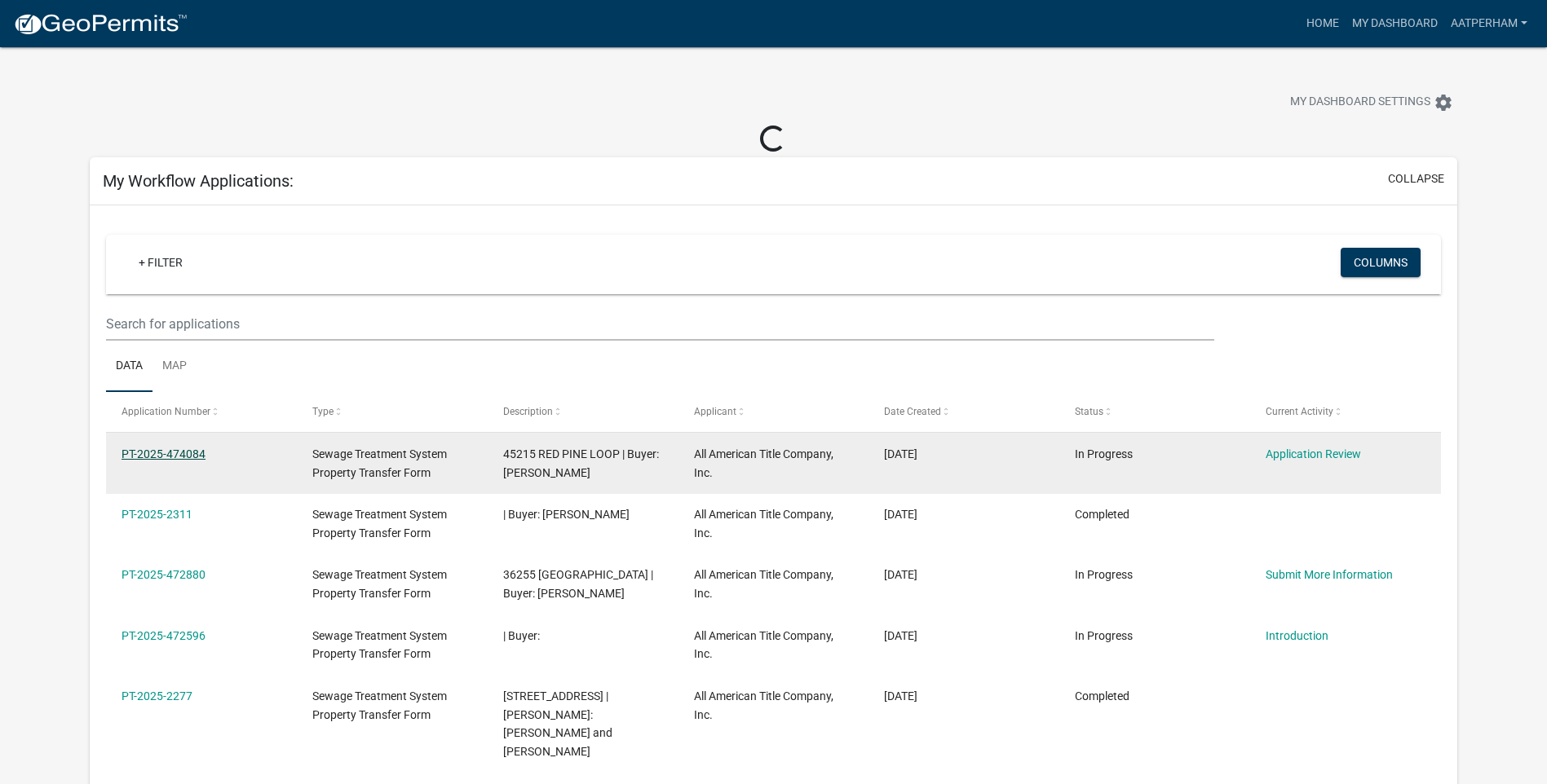
click at [195, 457] on link "PT-2025-474084" at bounding box center [163, 454] width 84 height 13
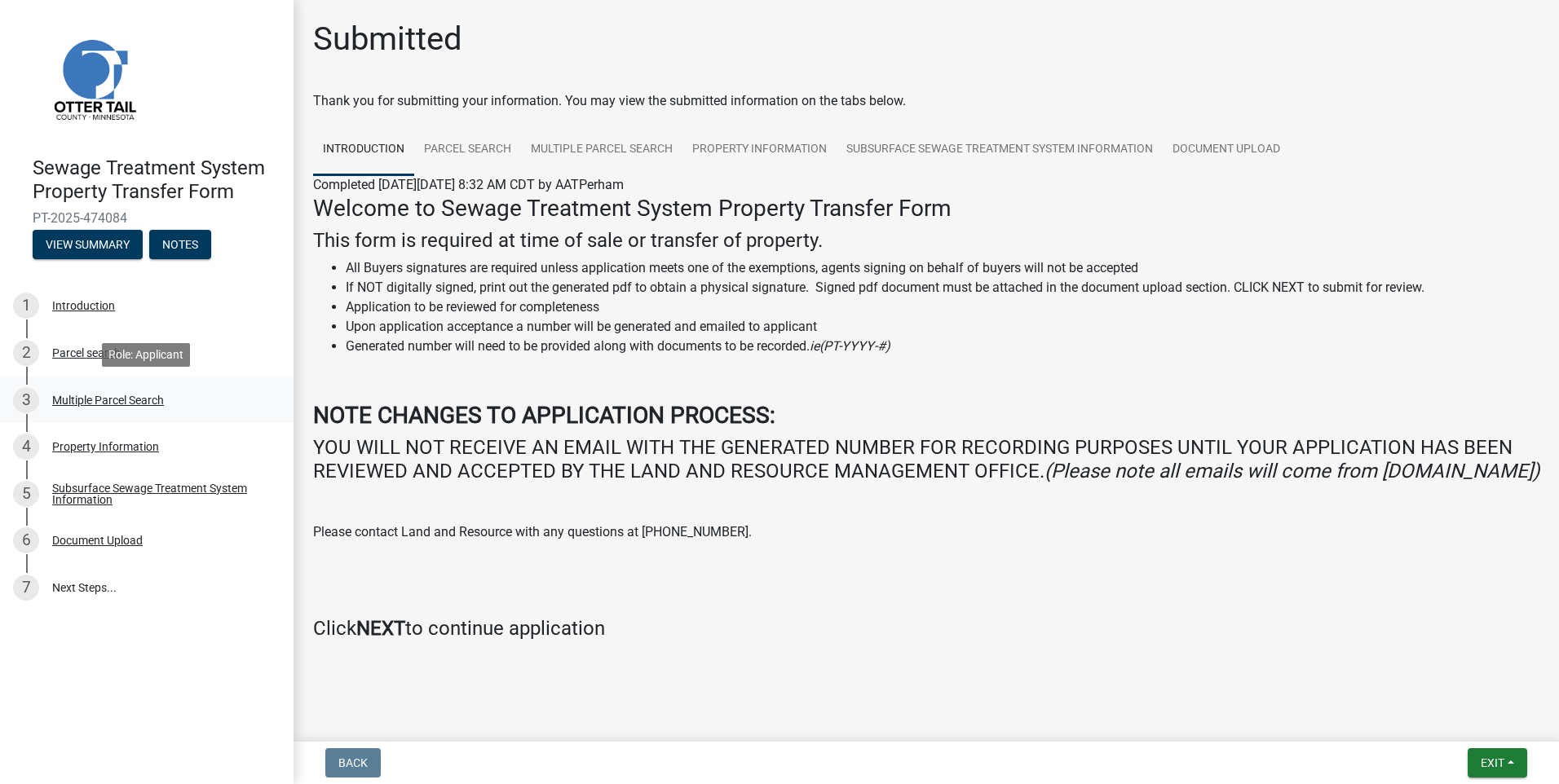
click at [134, 394] on div "Multiple Parcel Search" at bounding box center [108, 400] width 112 height 11
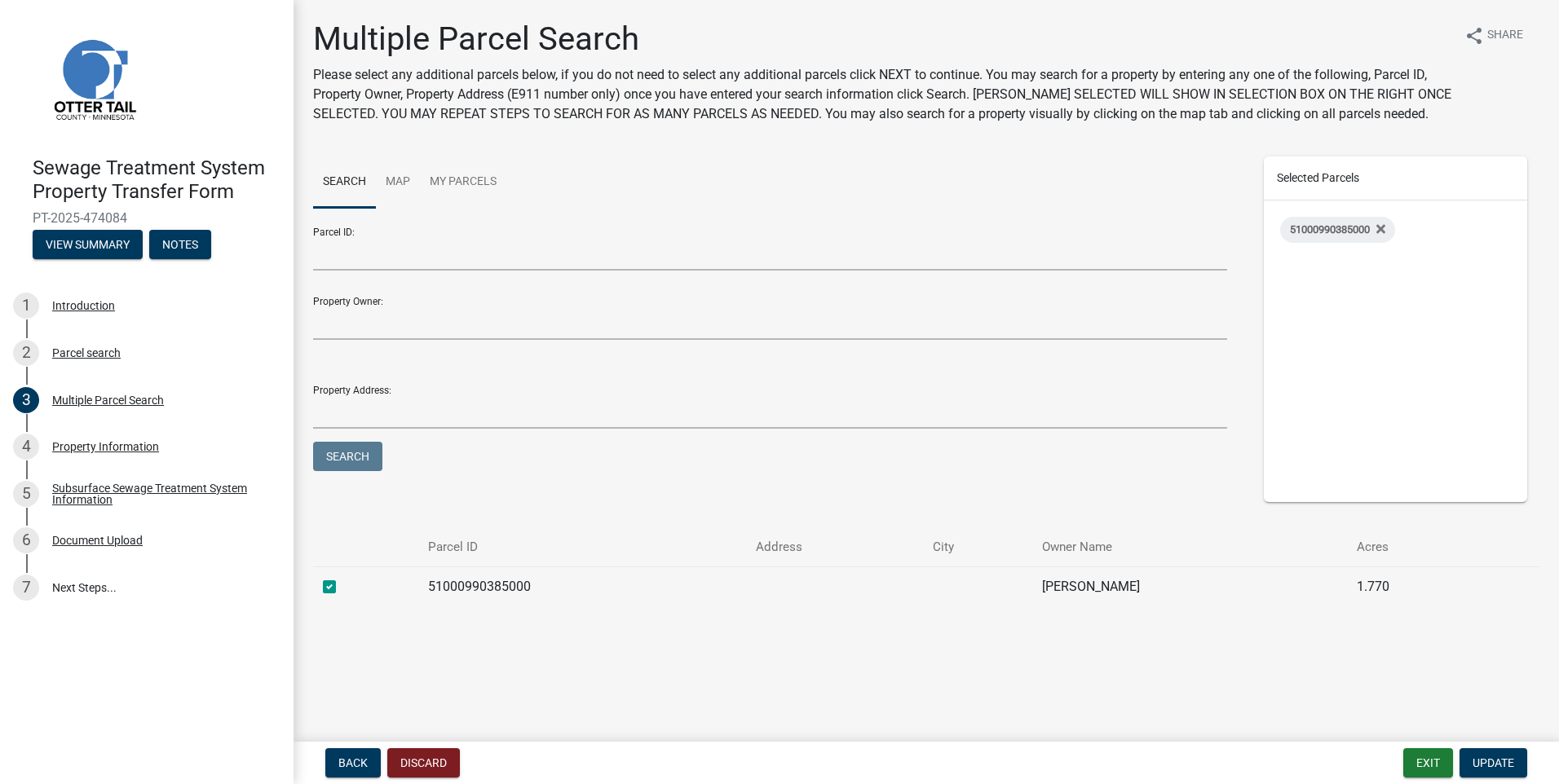
click at [342, 577] on label at bounding box center [342, 577] width 0 height 0
click at [342, 588] on input "checkbox" at bounding box center [347, 582] width 10 height 10
checkbox input "false"
click at [96, 364] on div "2 Parcel search" at bounding box center [140, 353] width 255 height 26
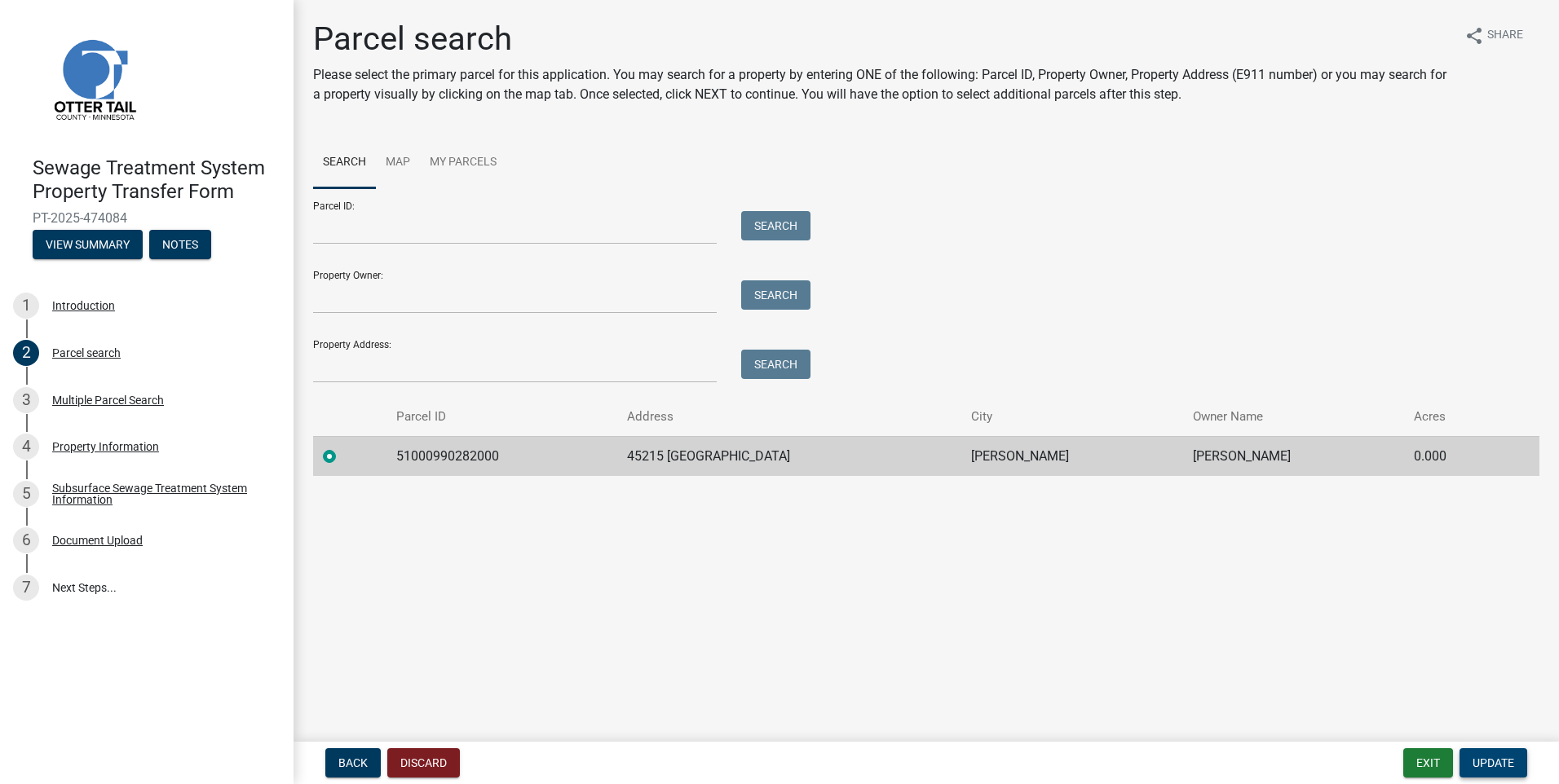
click at [1497, 763] on span "Update" at bounding box center [1493, 763] width 42 height 13
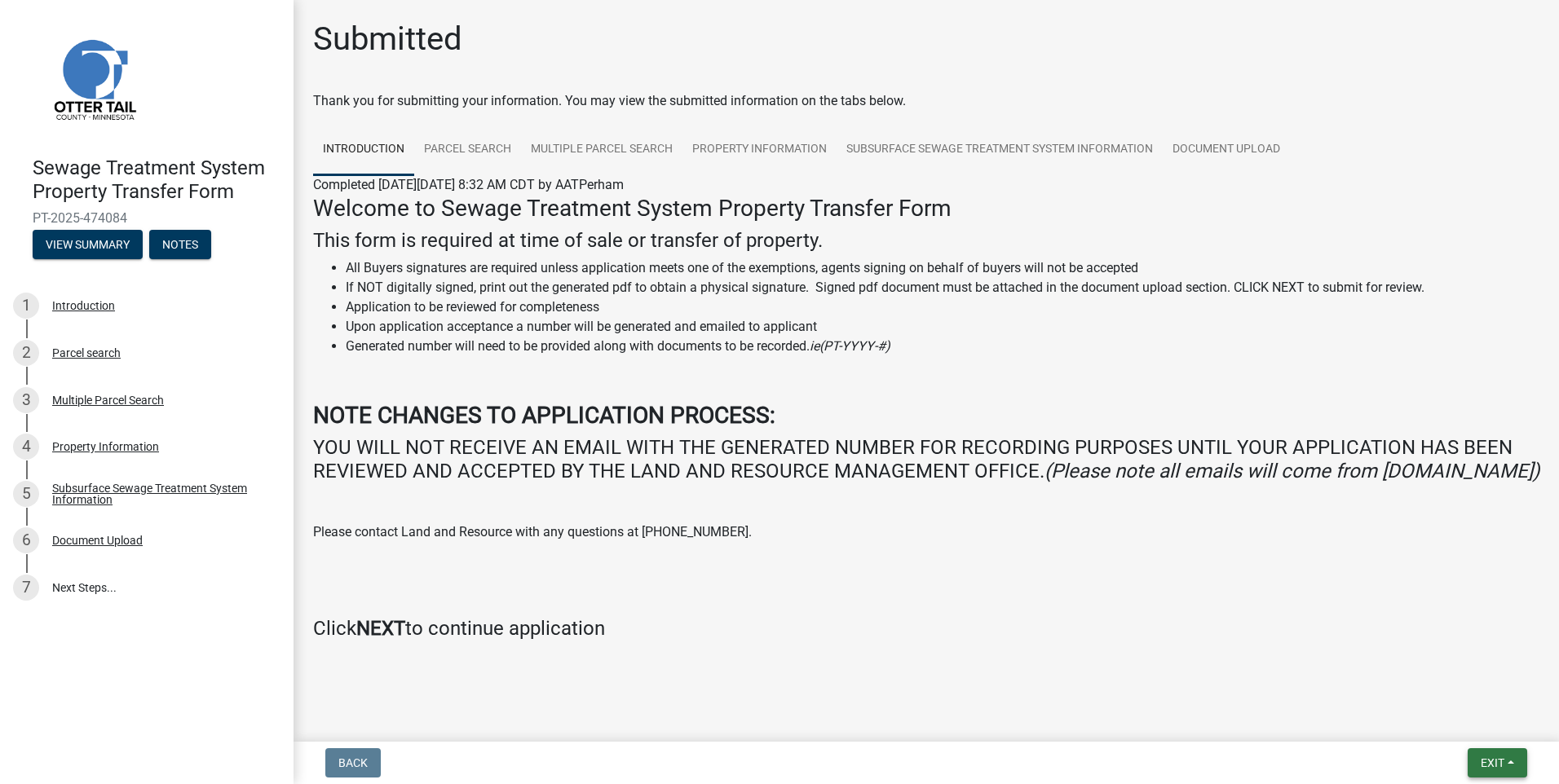
click at [1522, 771] on button "Exit" at bounding box center [1497, 763] width 60 height 29
click at [1485, 722] on button "Save & Exit" at bounding box center [1462, 721] width 131 height 39
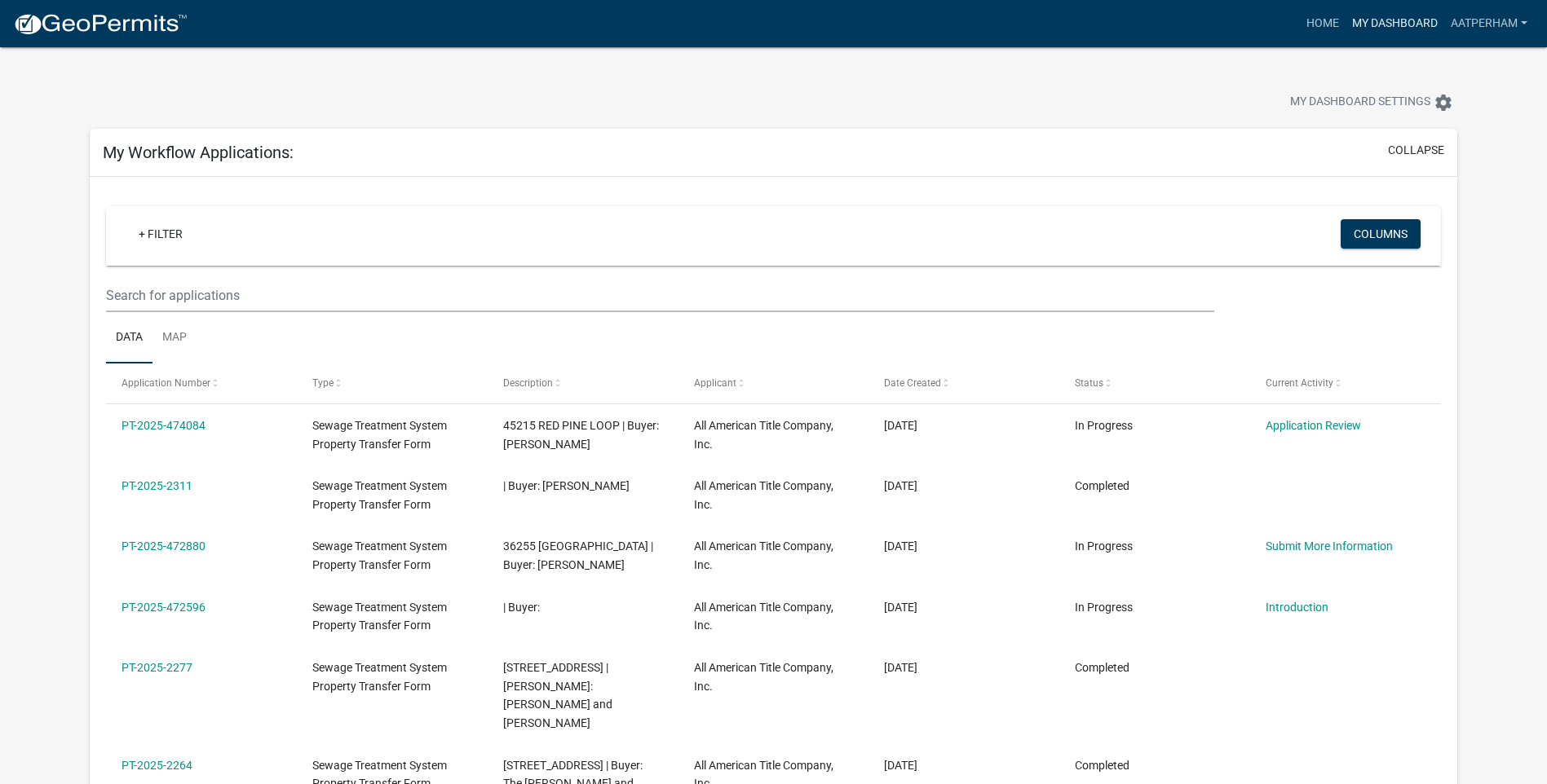
click at [1416, 29] on link "My Dashboard" at bounding box center [1395, 23] width 99 height 31
click at [1311, 12] on link "Home" at bounding box center [1322, 23] width 46 height 31
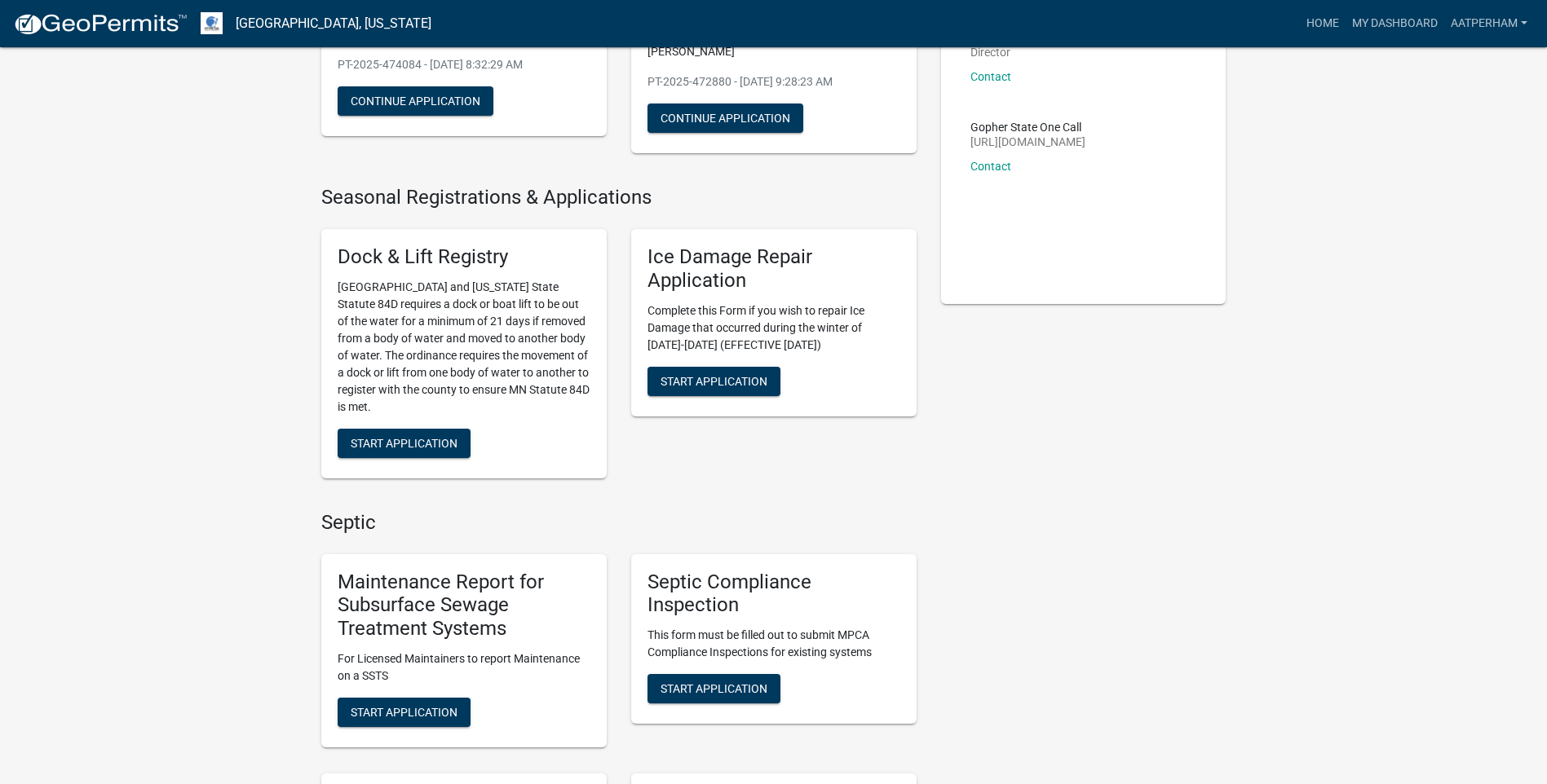
scroll to position [489, 0]
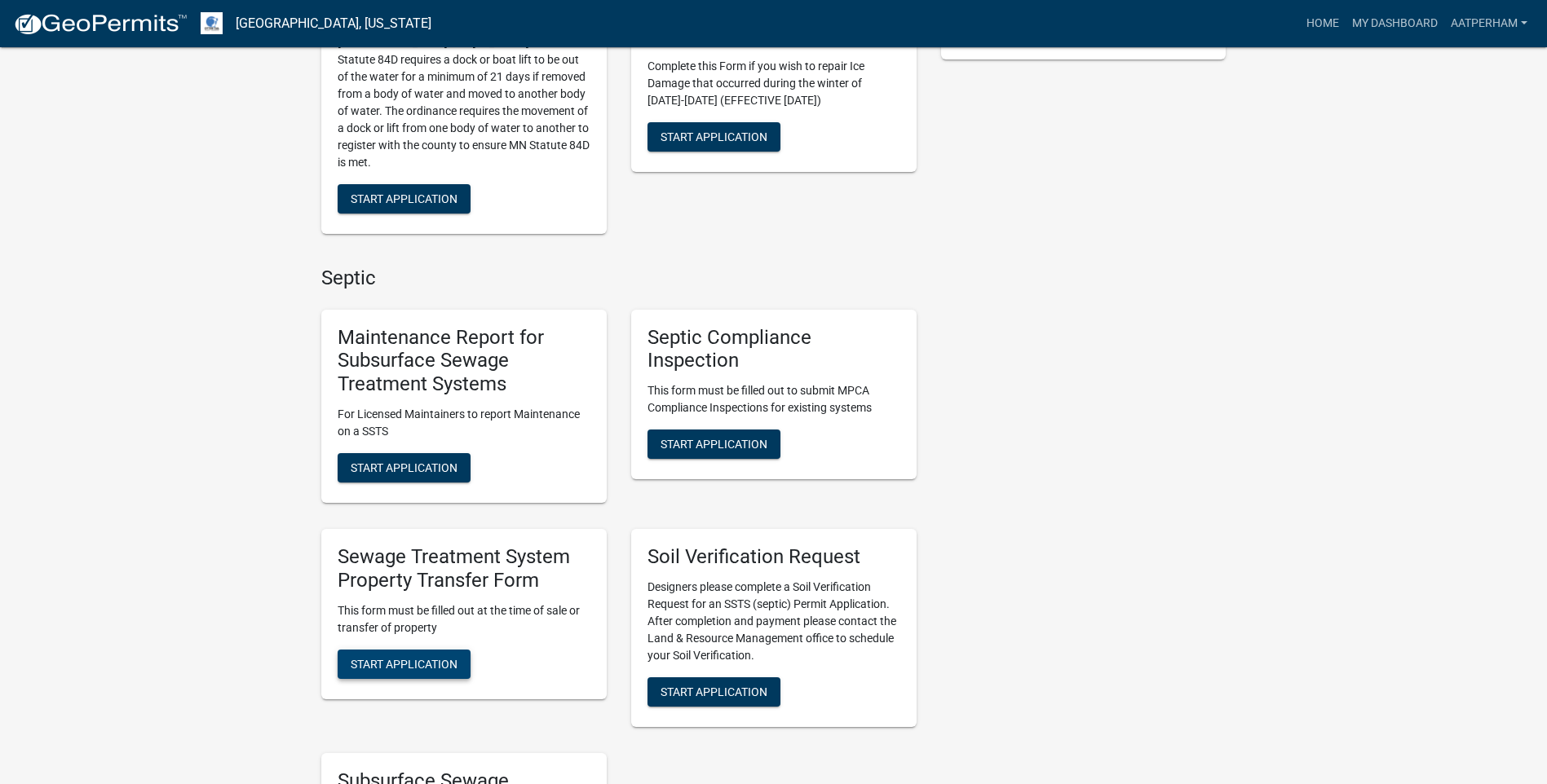
click at [419, 667] on span "Start Application" at bounding box center [404, 664] width 107 height 13
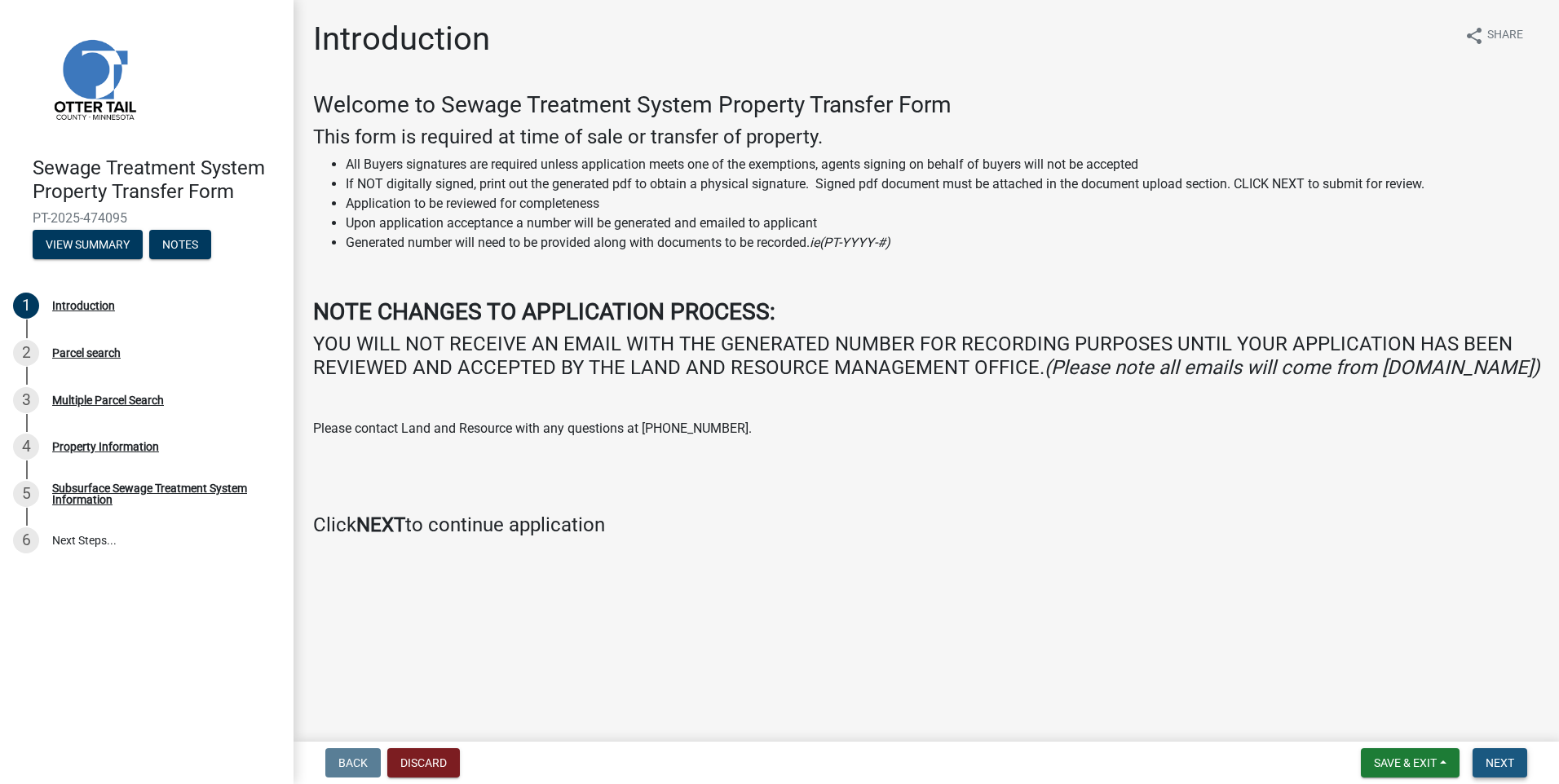
click at [1491, 764] on span "Next" at bounding box center [1499, 763] width 29 height 13
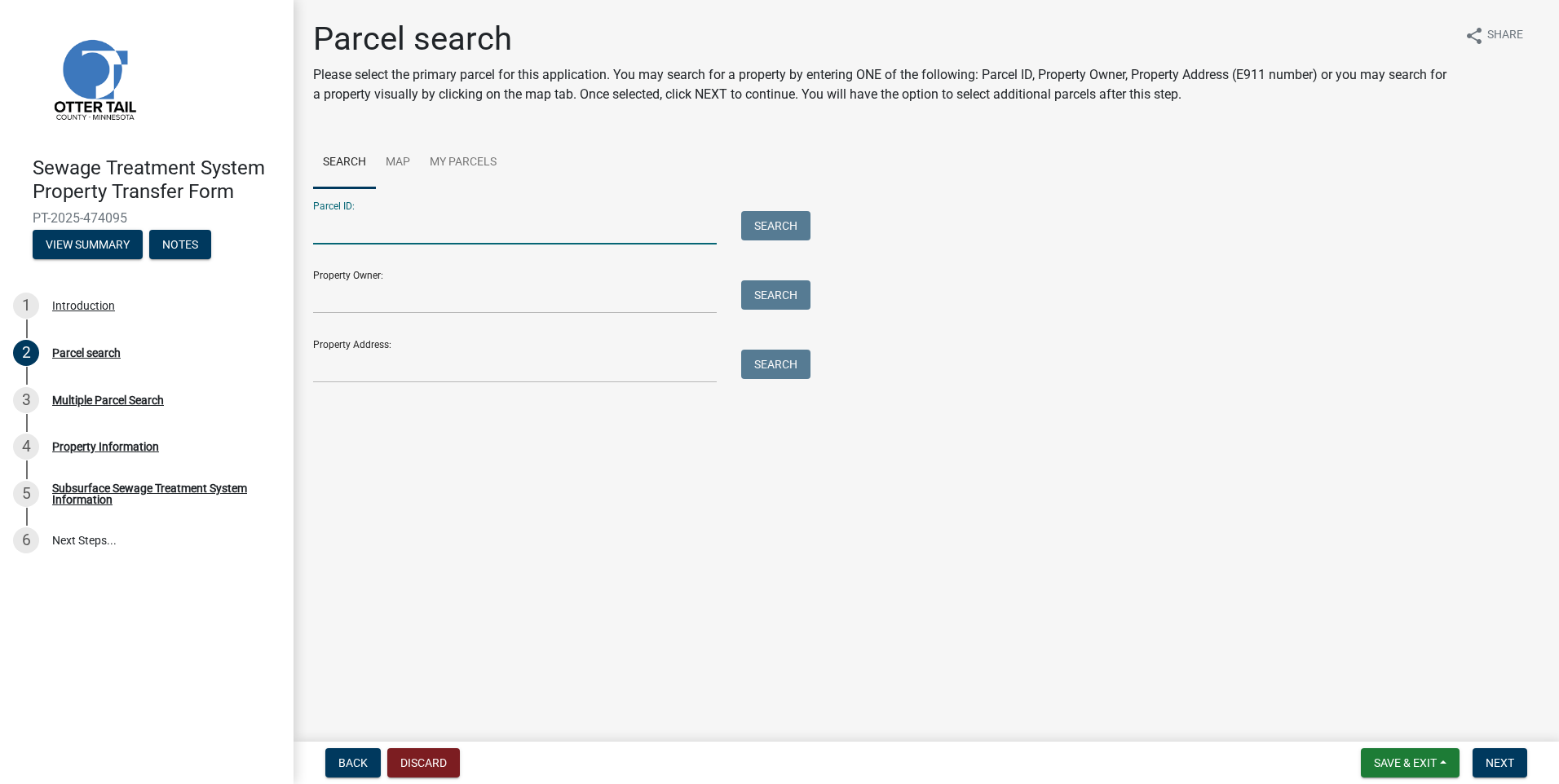
click at [350, 219] on input "Parcel ID:" at bounding box center [515, 228] width 404 height 34
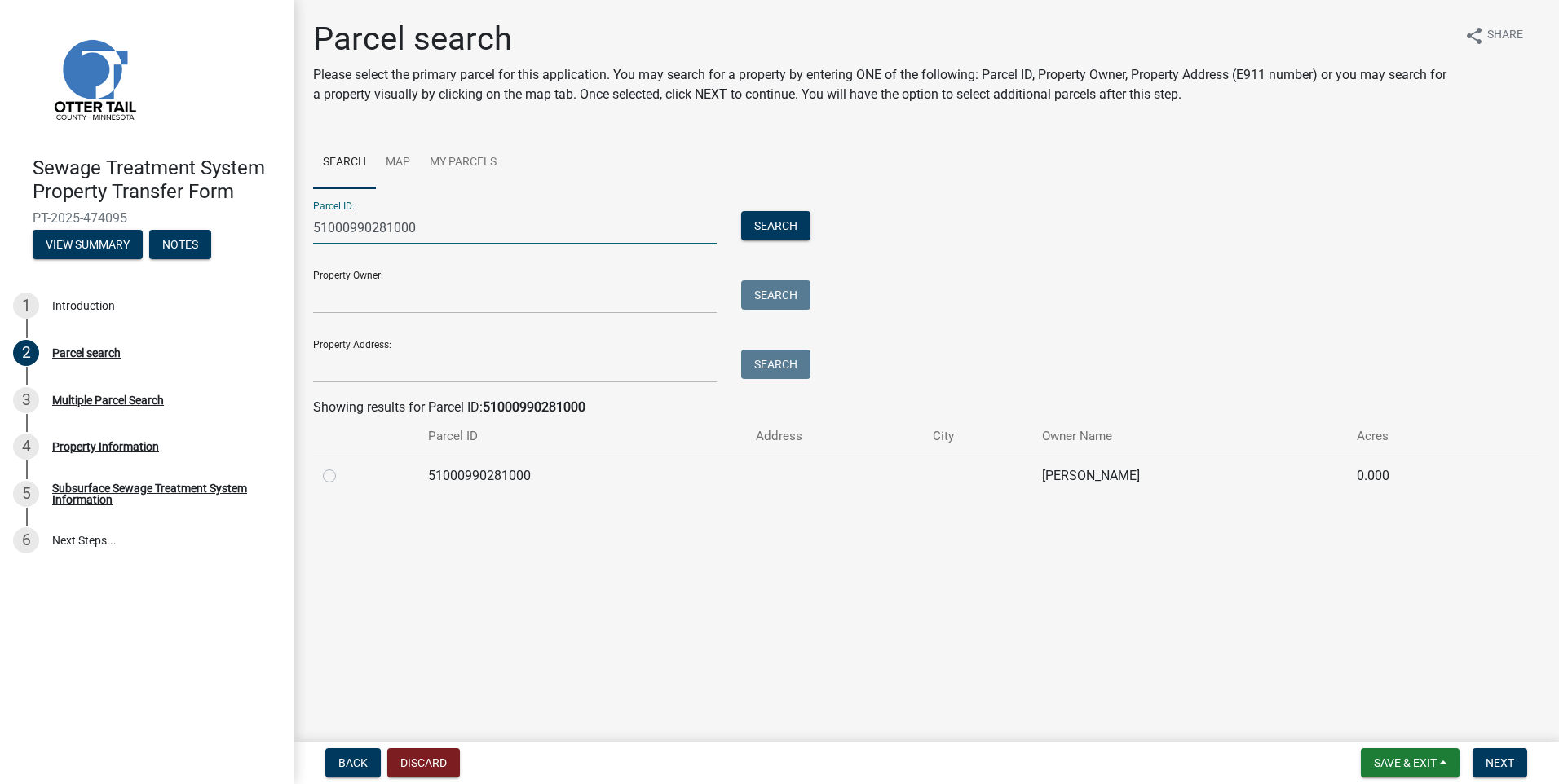
type input "51000990281000"
click at [342, 466] on label at bounding box center [342, 466] width 0 height 0
click at [342, 474] on input "radio" at bounding box center [347, 471] width 10 height 10
radio input "true"
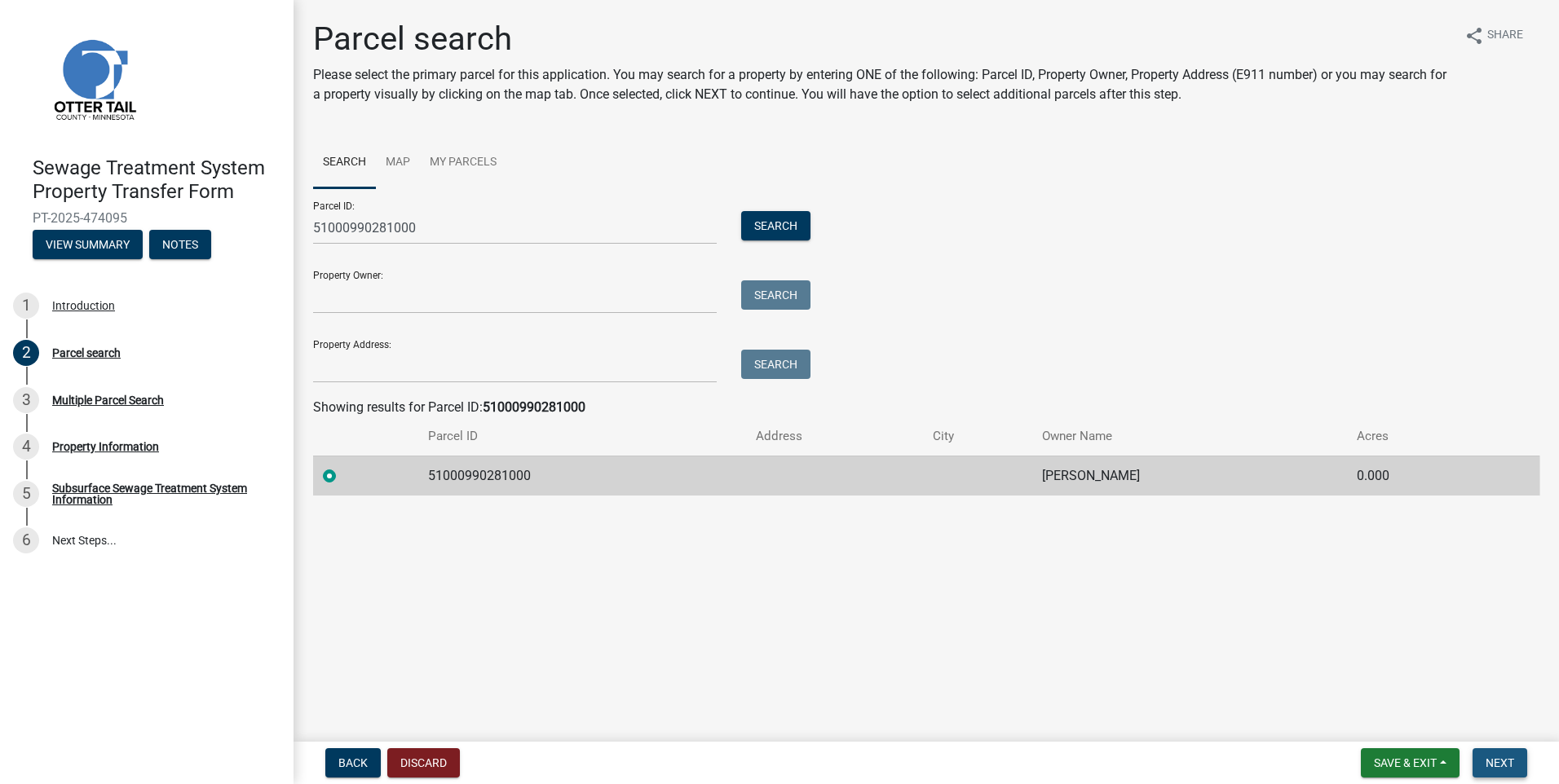
click at [1506, 770] on button "Next" at bounding box center [1499, 763] width 55 height 29
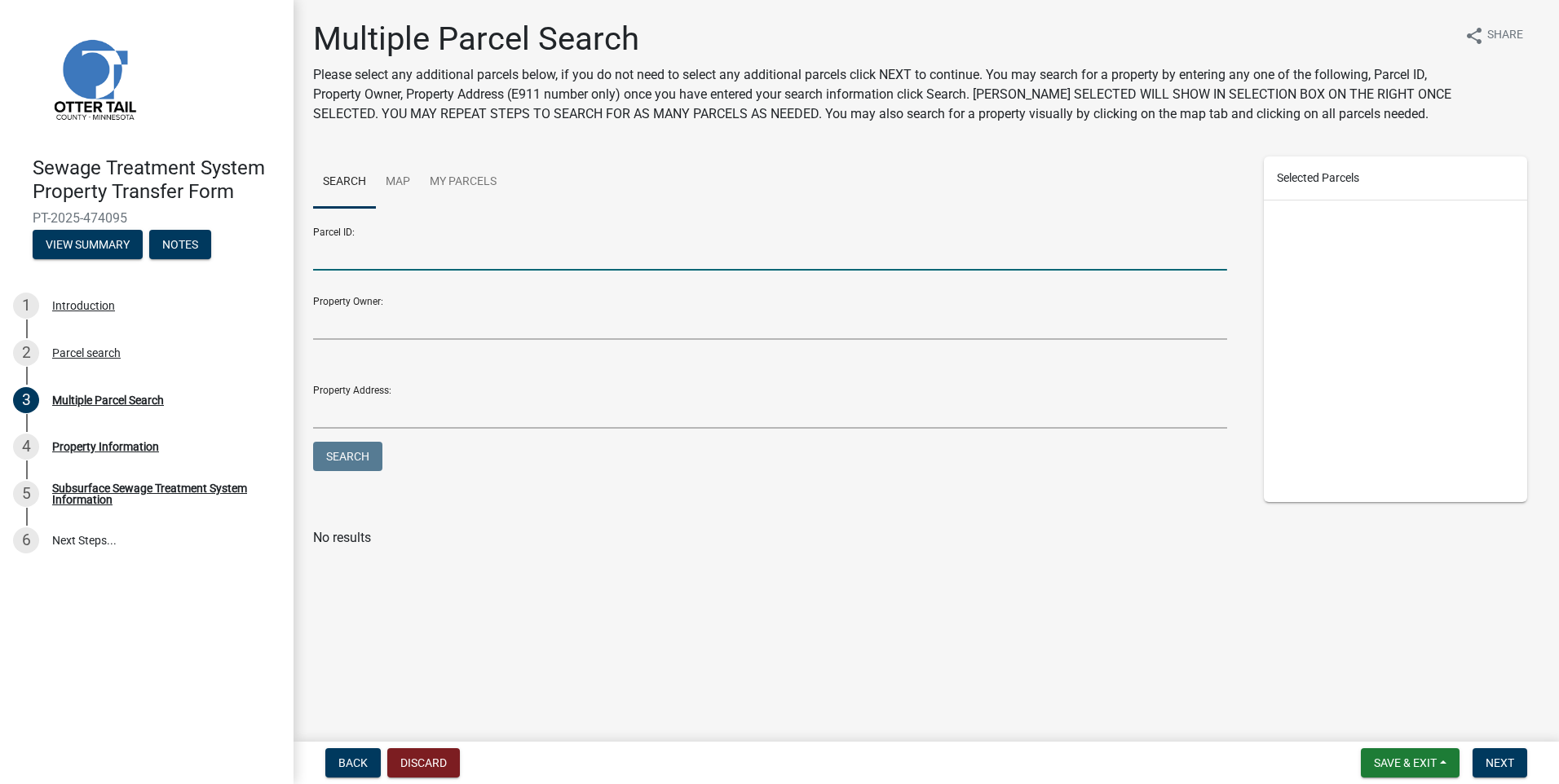
click at [383, 263] on input "Parcel ID:" at bounding box center [770, 254] width 914 height 34
click at [1504, 757] on span "Next" at bounding box center [1499, 763] width 29 height 13
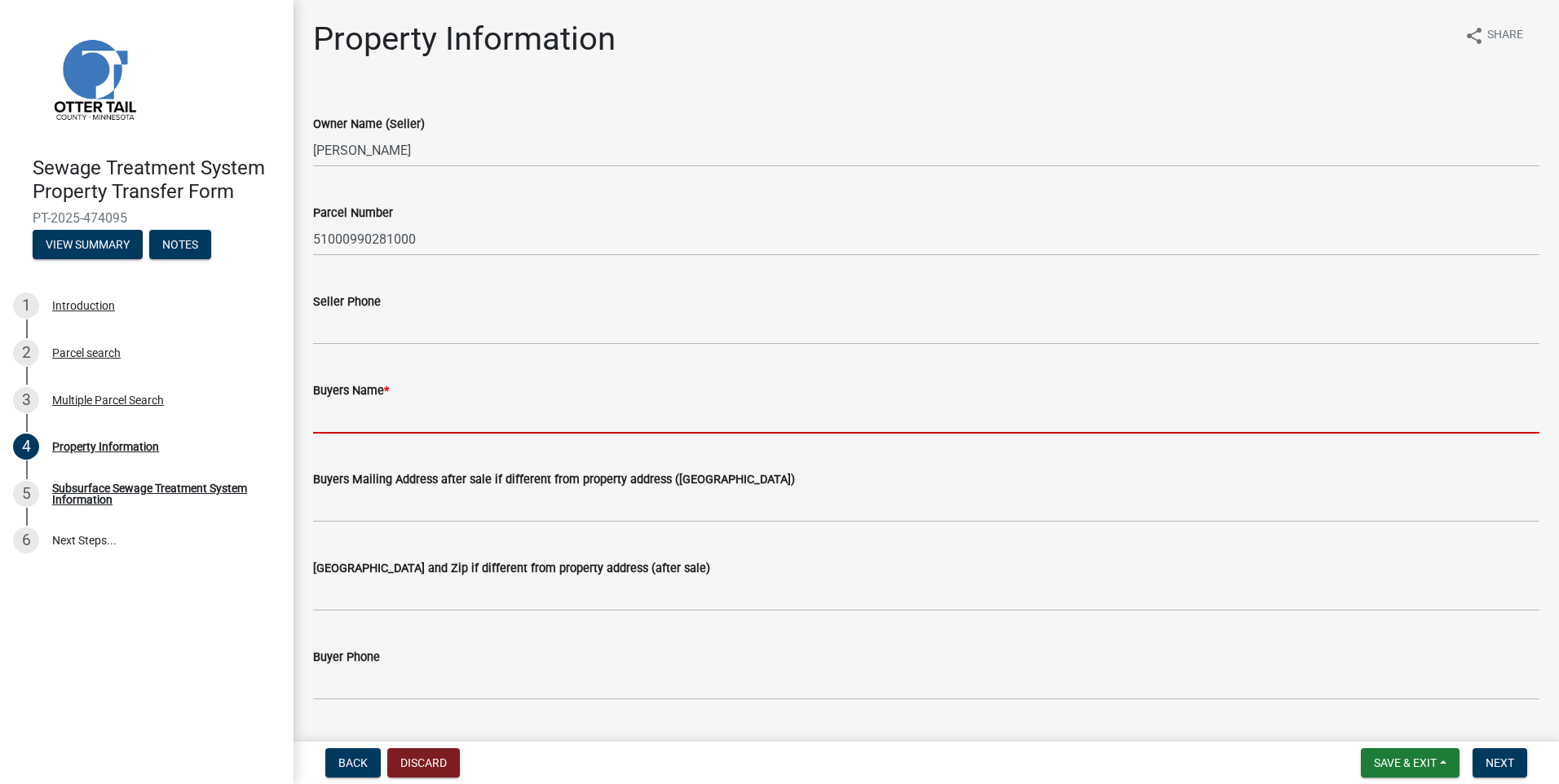
click at [346, 426] on input "Buyers Name *" at bounding box center [926, 417] width 1226 height 34
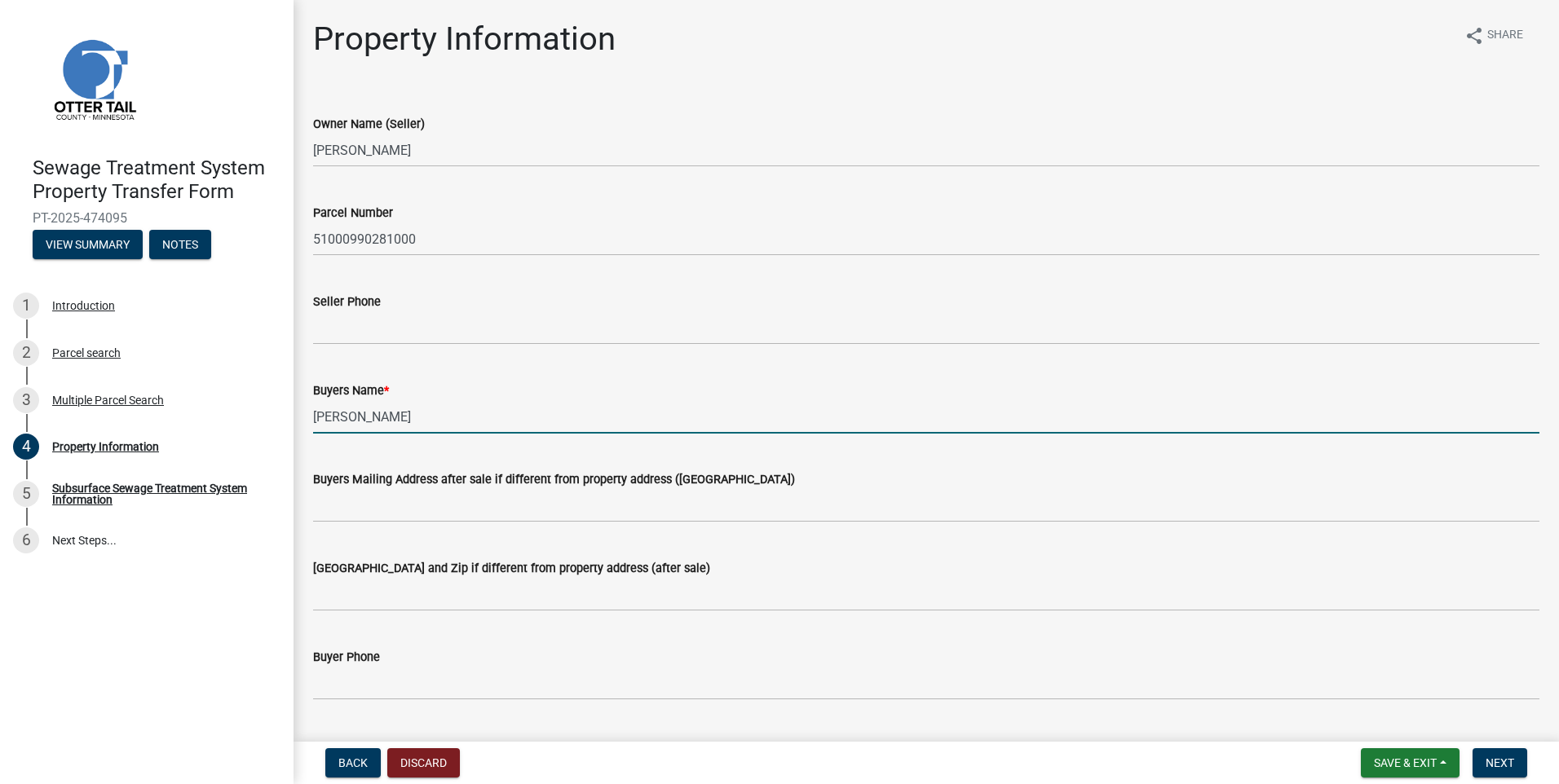
type input "[PERSON_NAME]"
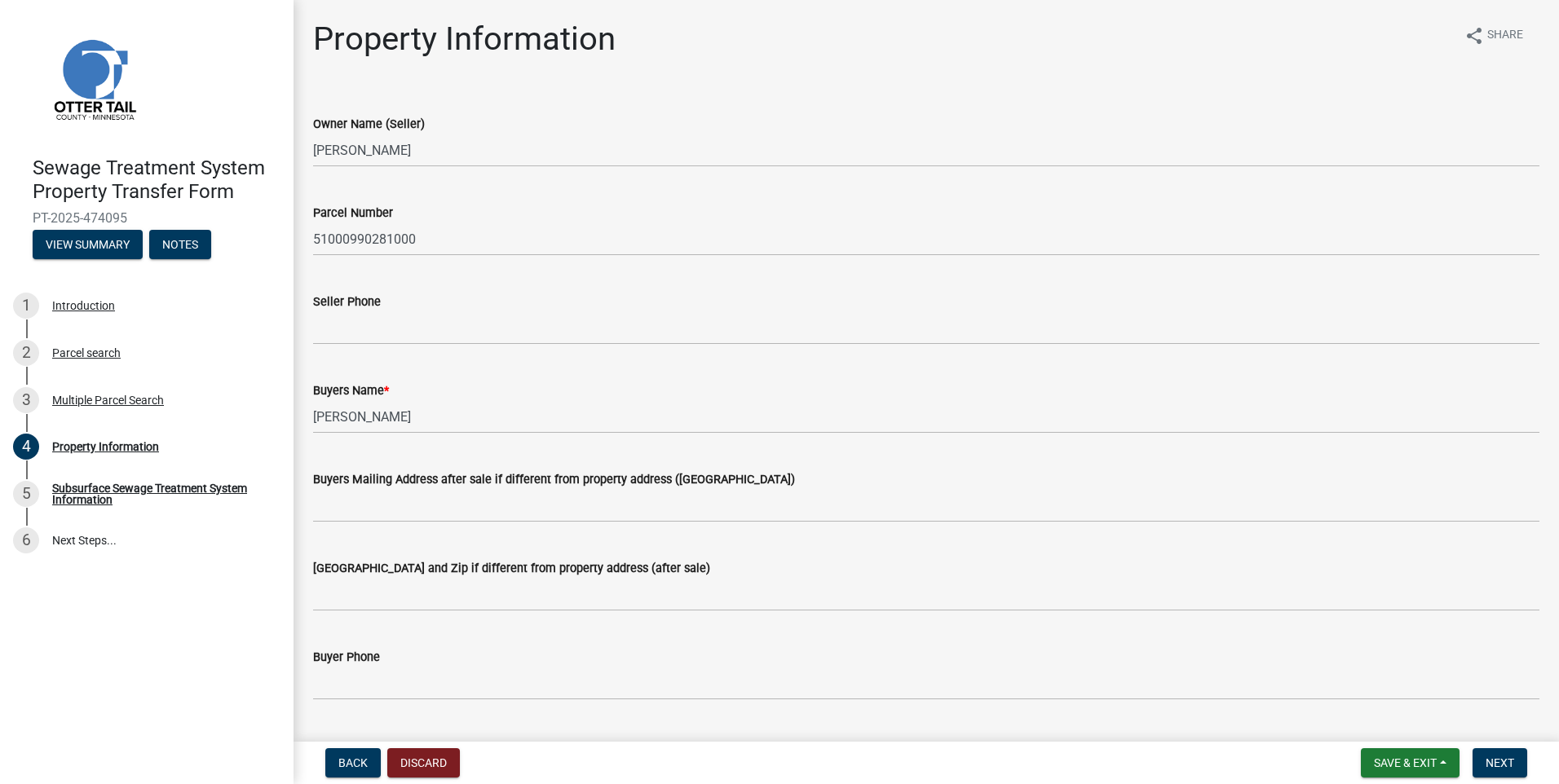
click at [354, 523] on wm-data-entity-input "Buyers Mailing Address after sale if different from property address ([GEOGRAPH…" at bounding box center [926, 490] width 1226 height 89
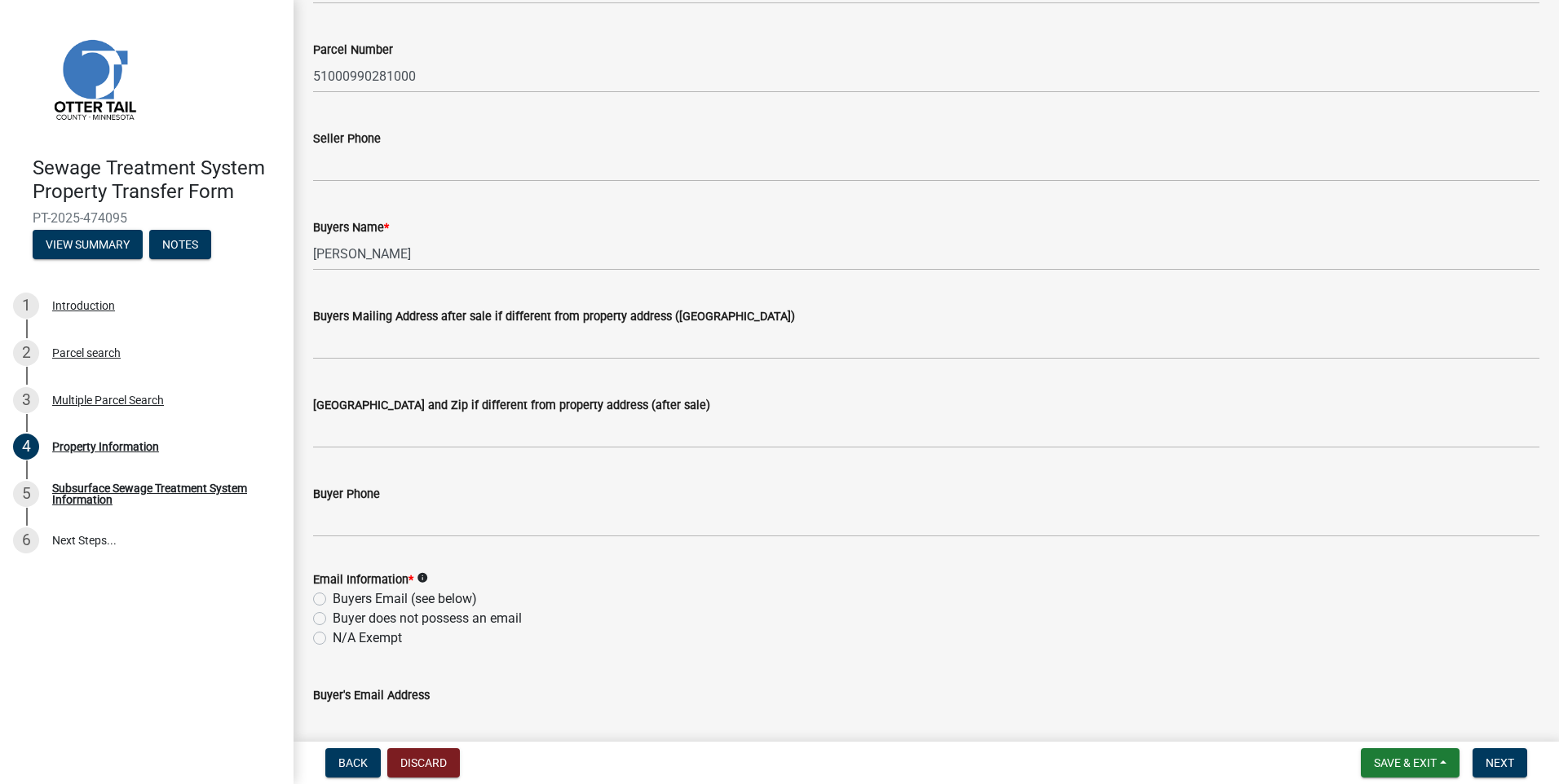
click at [333, 637] on label "N/A Exempt" at bounding box center [367, 638] width 69 height 20
click at [333, 637] on input "N/A Exempt" at bounding box center [338, 633] width 10 height 10
radio input "true"
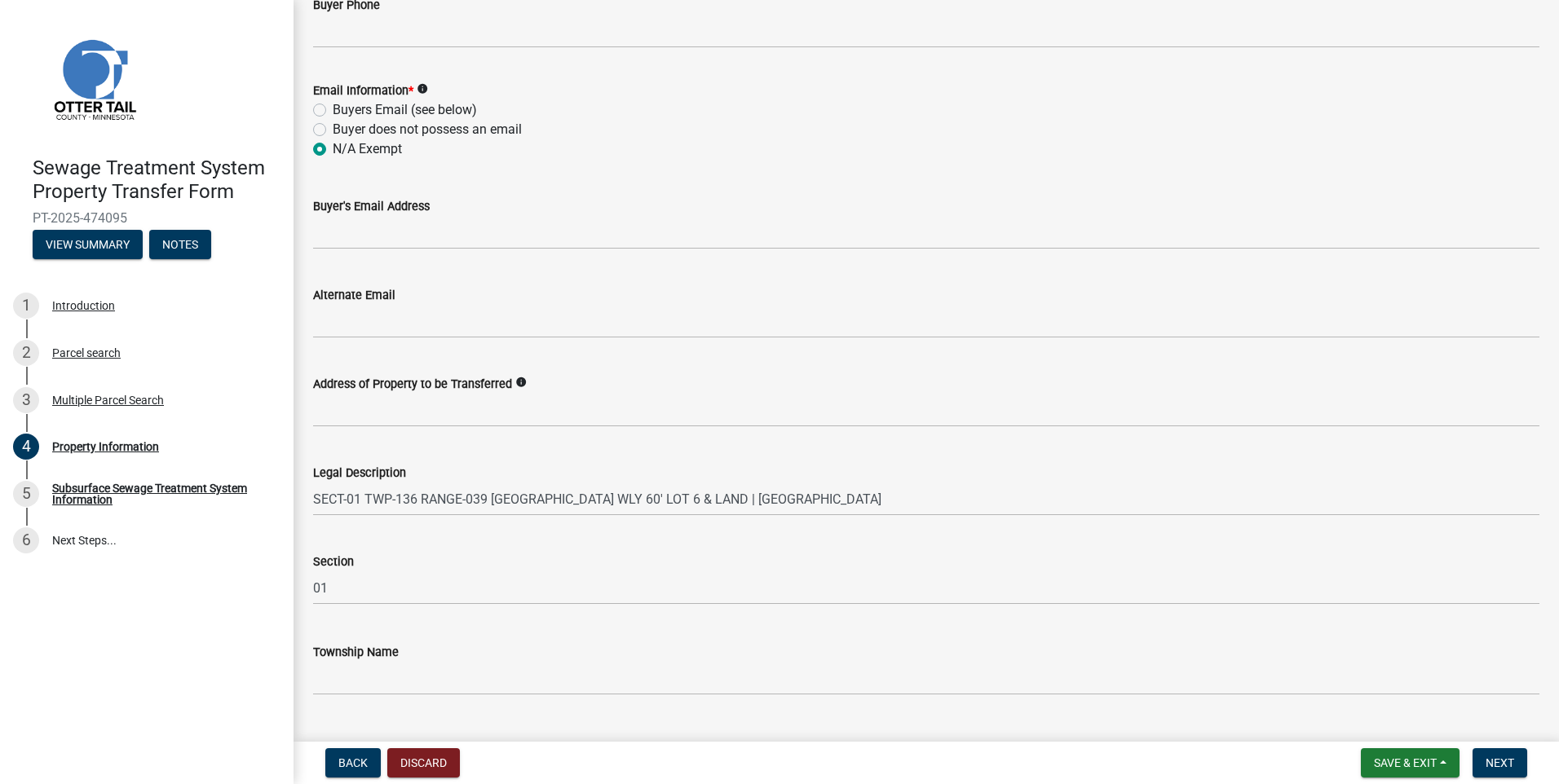
scroll to position [689, 0]
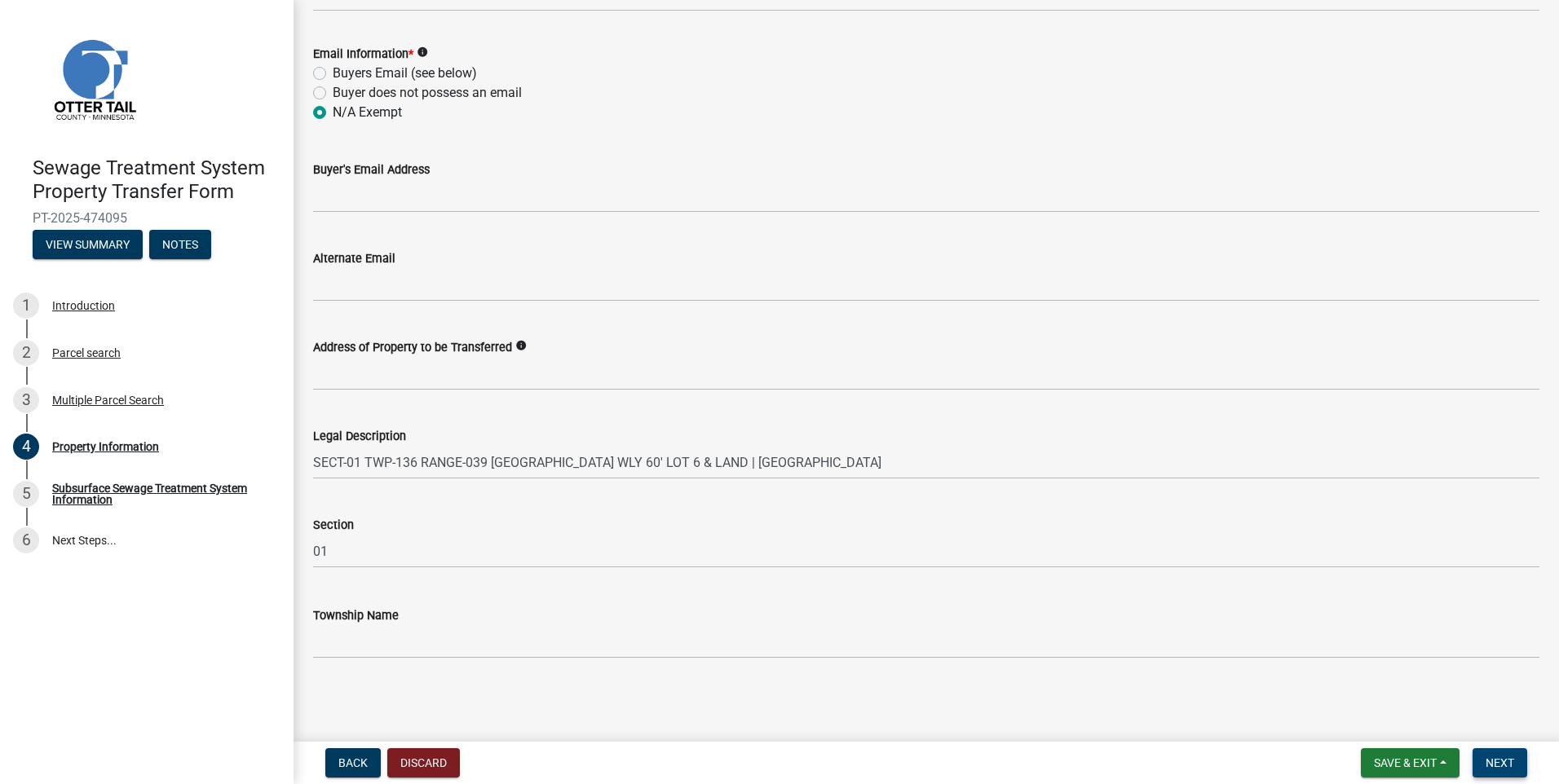
click at [1507, 761] on span "Next" at bounding box center [1499, 763] width 29 height 13
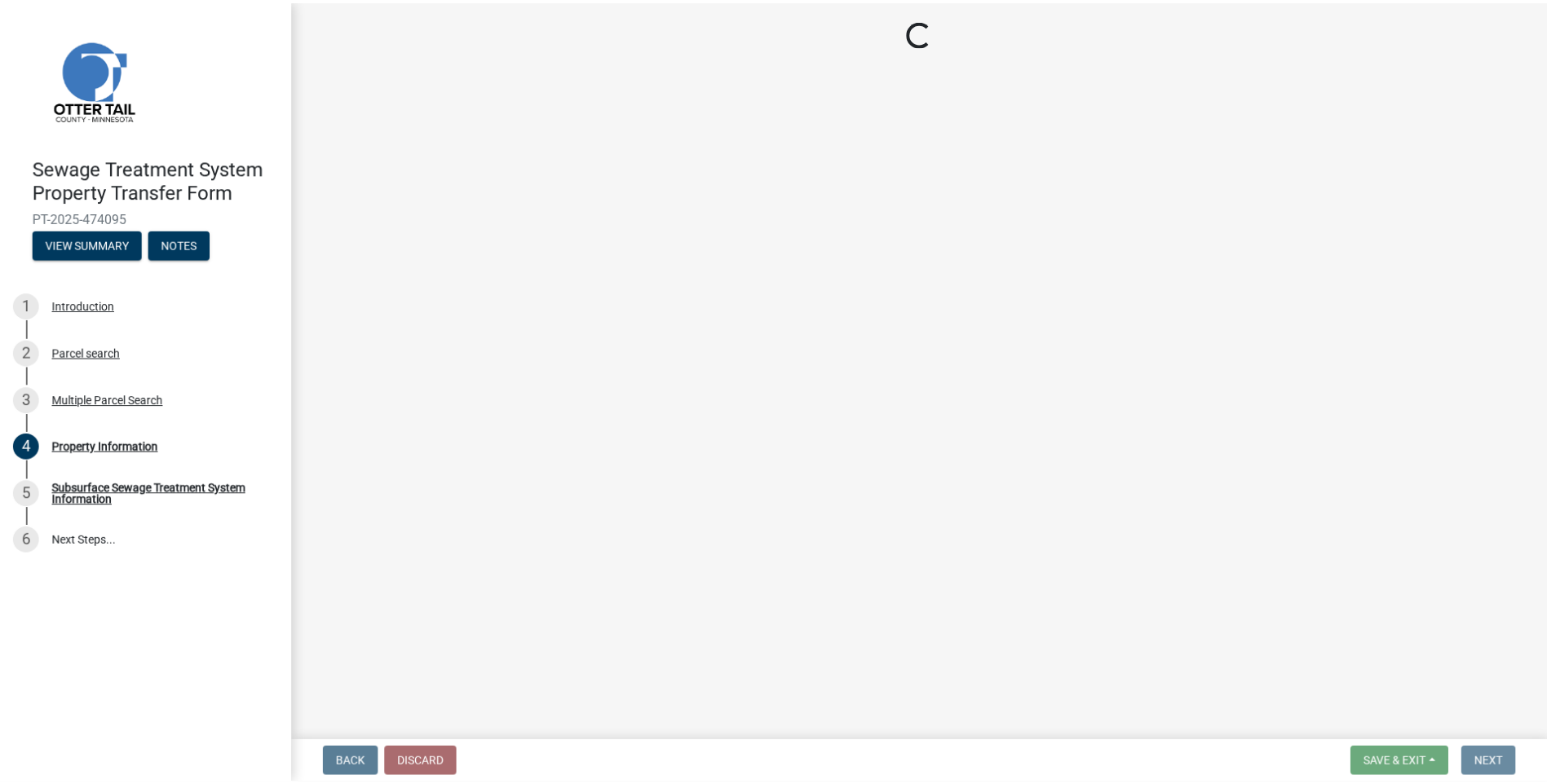
scroll to position [0, 0]
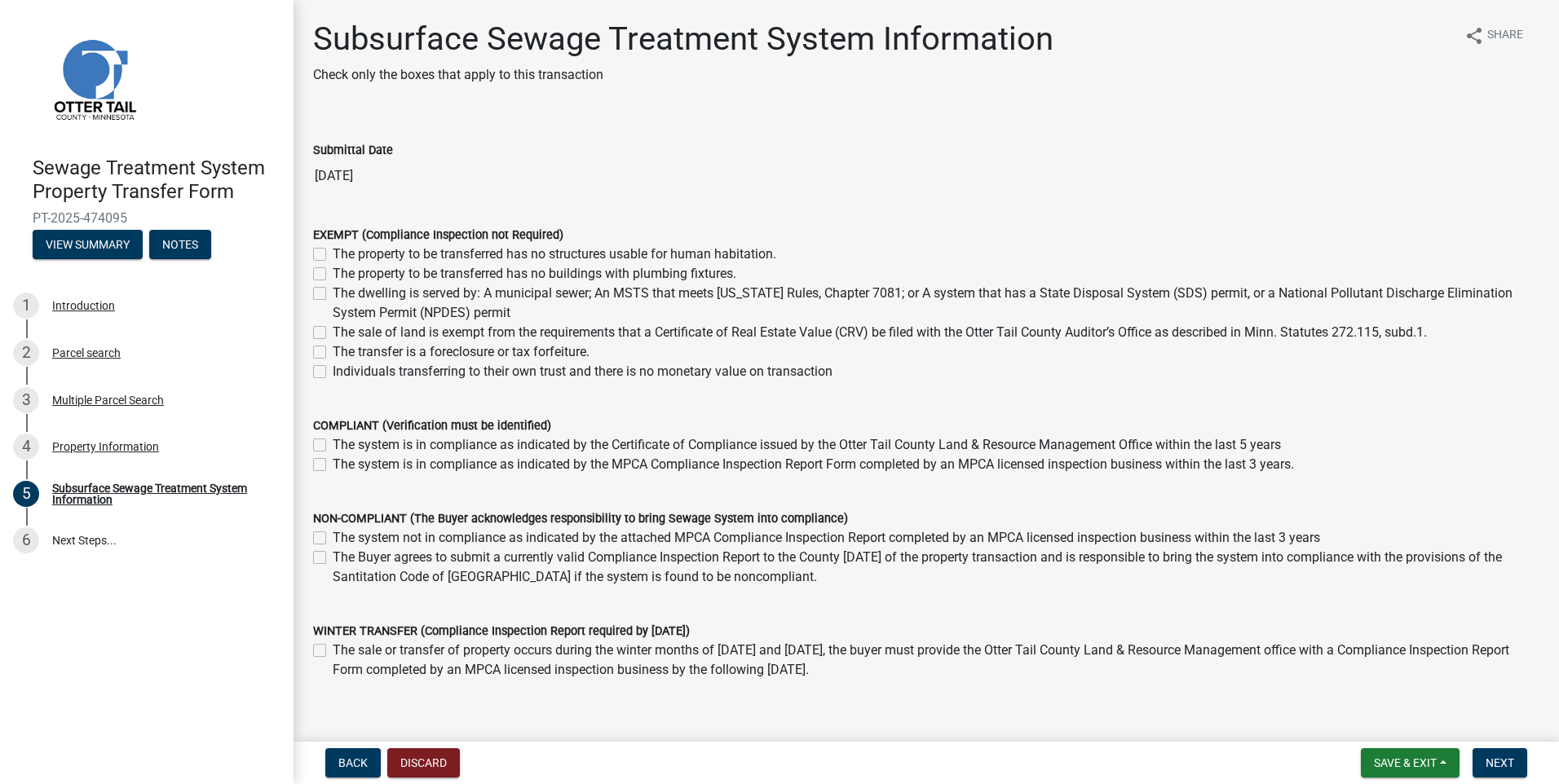
click at [333, 331] on label "The sale of land is exempt from the requirements that a Certificate of Real Est…" at bounding box center [880, 332] width 1095 height 20
click at [333, 331] on input "The sale of land is exempt from the requirements that a Certificate of Real Est…" at bounding box center [338, 327] width 10 height 10
checkbox input "true"
checkbox input "false"
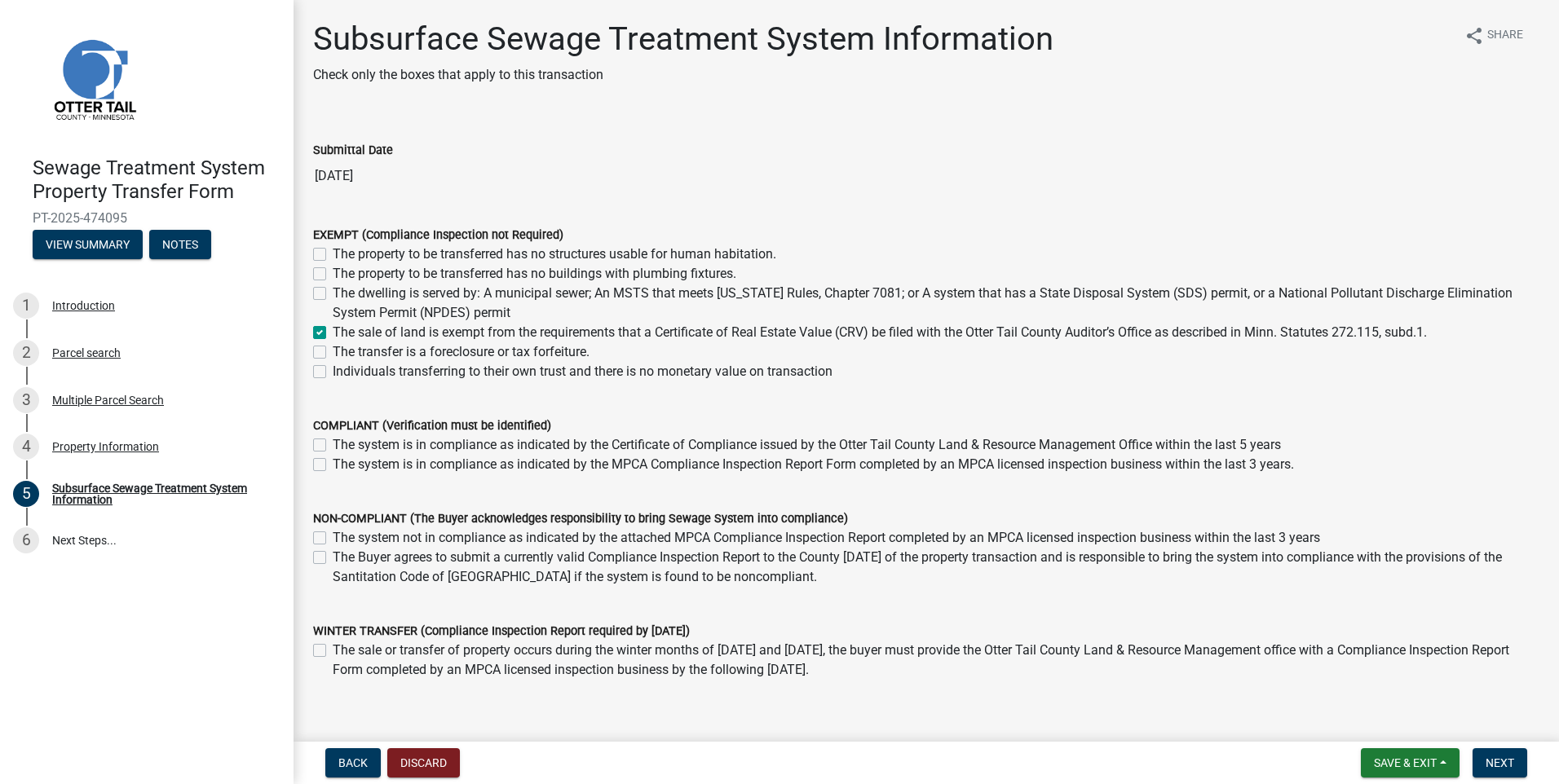
checkbox input "false"
checkbox input "true"
checkbox input "false"
click at [1492, 757] on span "Next" at bounding box center [1499, 763] width 29 height 13
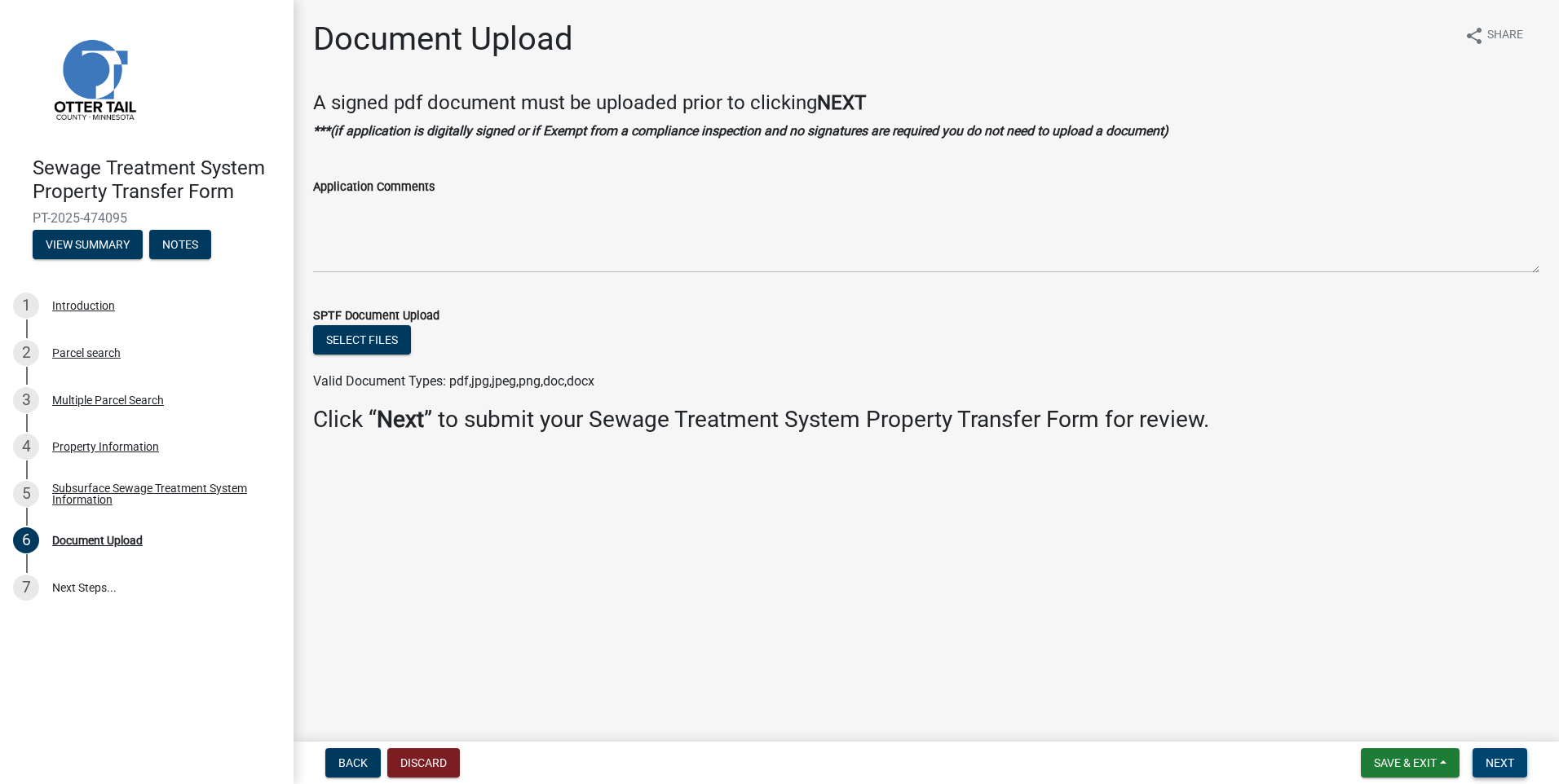
click at [1497, 757] on span "Next" at bounding box center [1499, 763] width 29 height 13
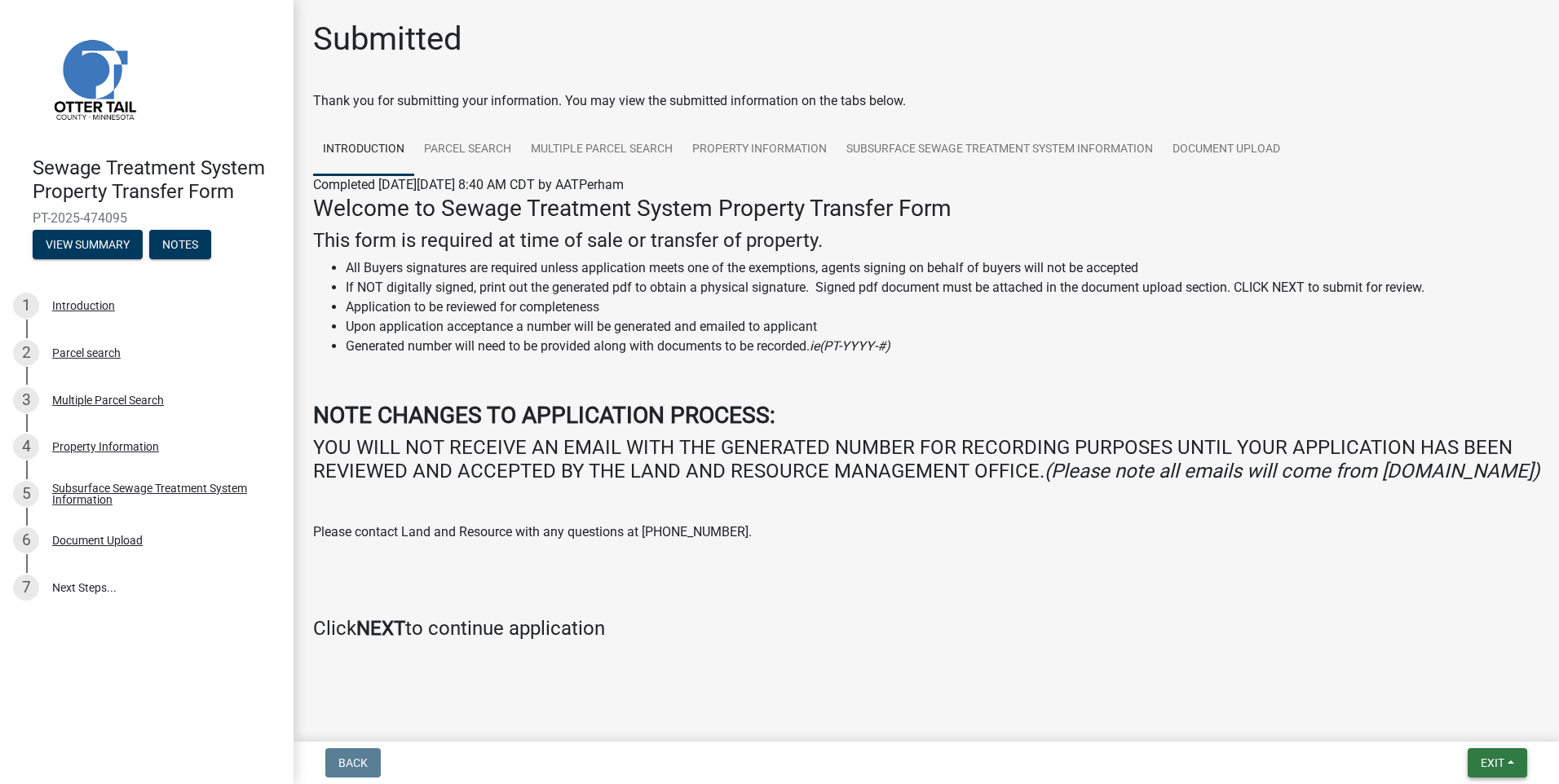
click at [1481, 769] on span "Exit" at bounding box center [1492, 763] width 23 height 13
click at [1476, 713] on button "Save & Exit" at bounding box center [1462, 721] width 131 height 39
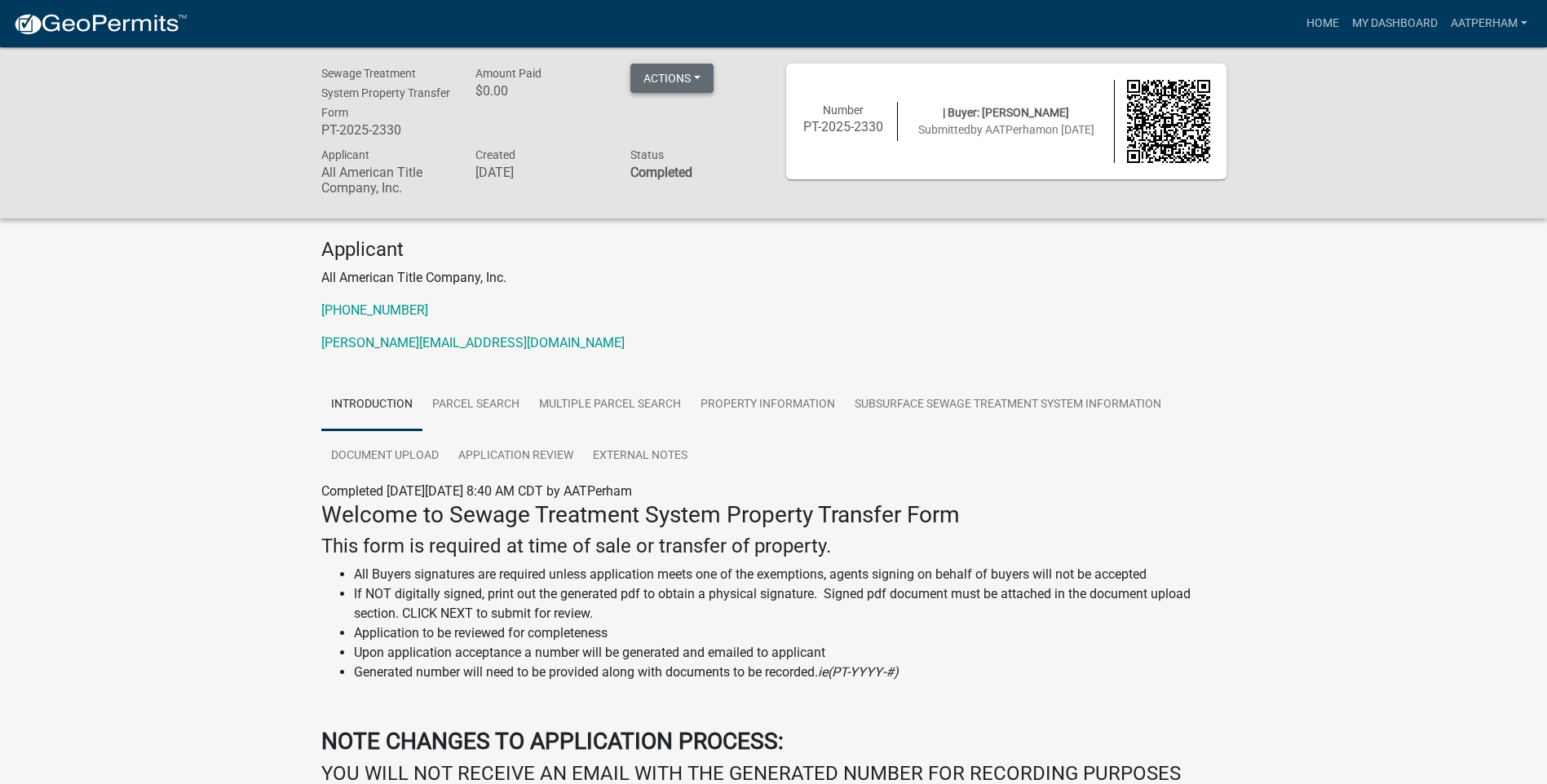
click at [666, 78] on button "Actions" at bounding box center [671, 77] width 83 height 29
click at [707, 118] on link "Printer Friendly" at bounding box center [696, 120] width 131 height 39
